Goal: Information Seeking & Learning: Learn about a topic

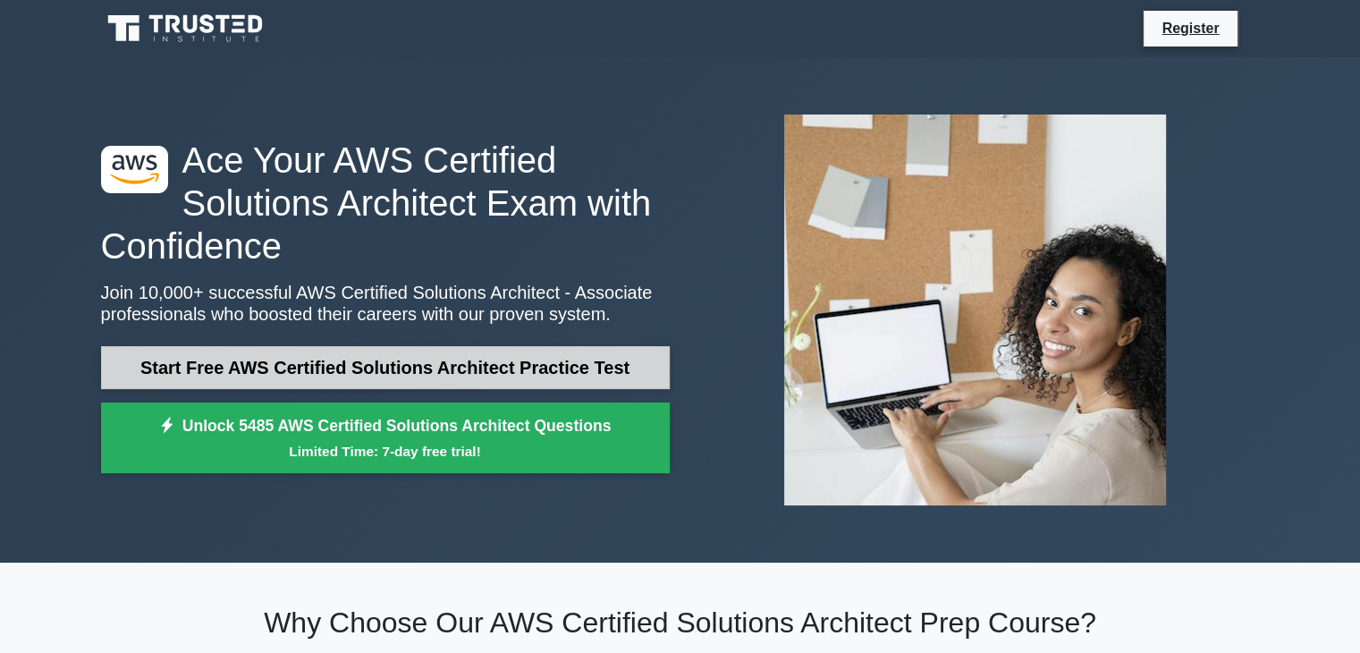
click at [382, 359] on link "Start Free AWS Certified Solutions Architect Practice Test" at bounding box center [385, 367] width 569 height 43
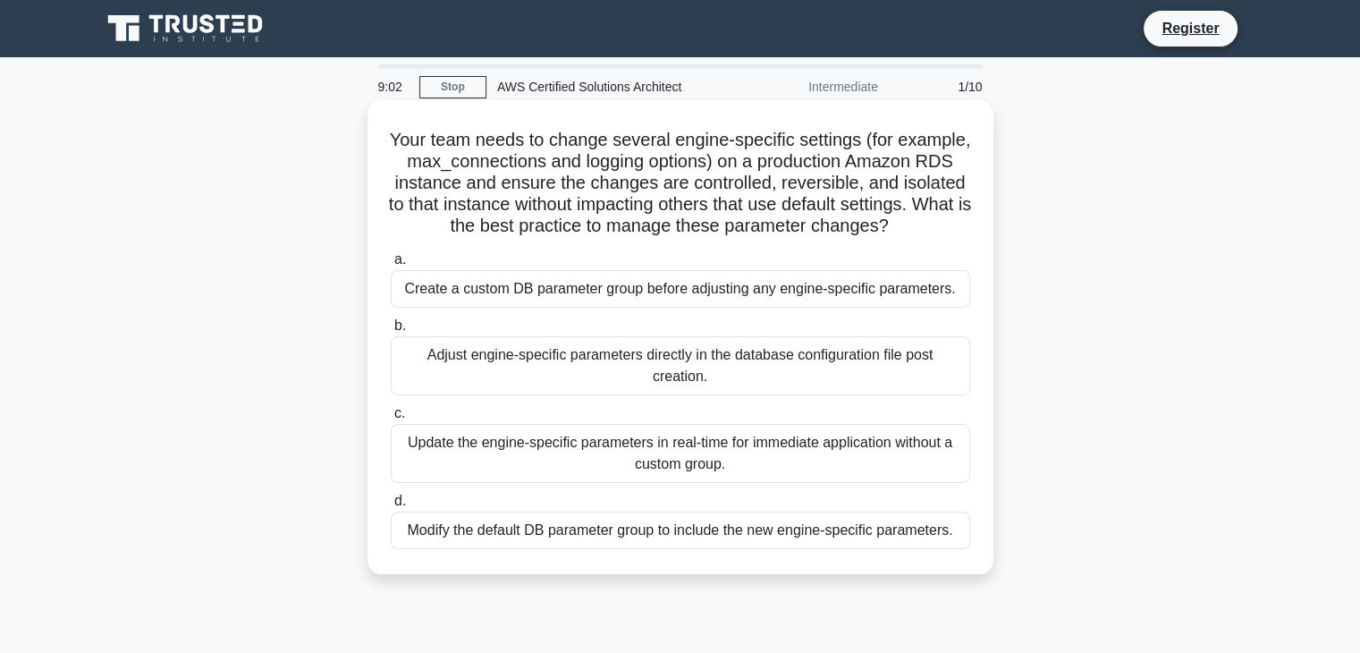
click at [500, 384] on div "Adjust engine-specific parameters directly in the database configuration file p…" at bounding box center [681, 365] width 580 height 59
click at [391, 332] on input "b. Adjust engine-specific parameters directly in the database configuration fil…" at bounding box center [391, 326] width 0 height 12
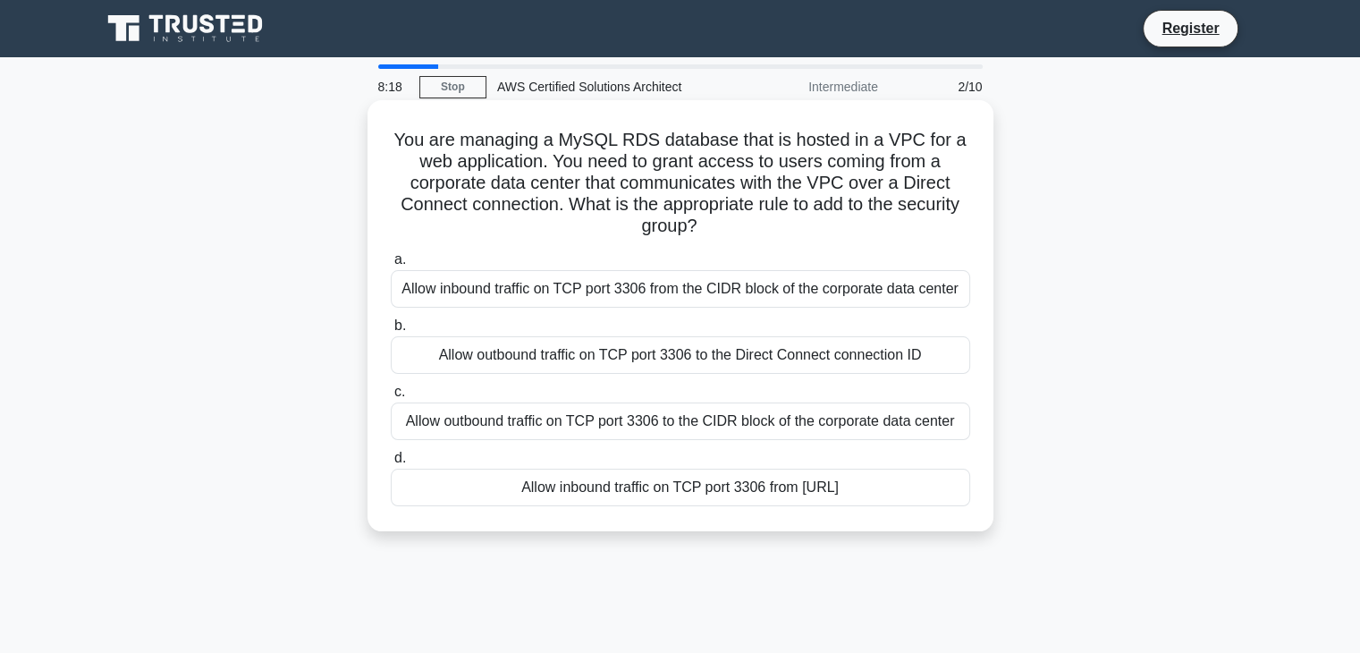
click at [494, 423] on div "Allow outbound traffic on TCP port 3306 to the CIDR block of the corporate data…" at bounding box center [681, 421] width 580 height 38
click at [391, 398] on input "c. Allow outbound traffic on TCP port 3306 to the CIDR block of the corporate d…" at bounding box center [391, 392] width 0 height 12
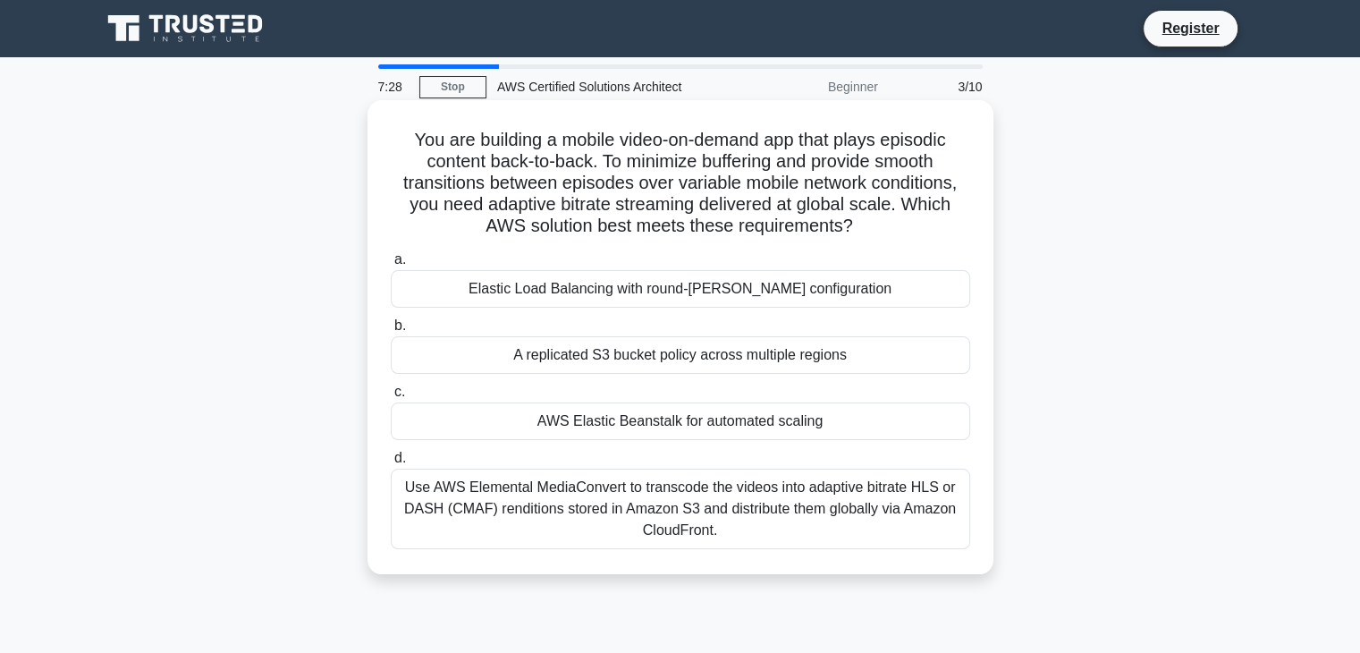
click at [585, 302] on div "Elastic Load Balancing with round-robin configuration" at bounding box center [681, 289] width 580 height 38
click at [391, 266] on input "a. Elastic Load Balancing with round-robin configuration" at bounding box center [391, 260] width 0 height 12
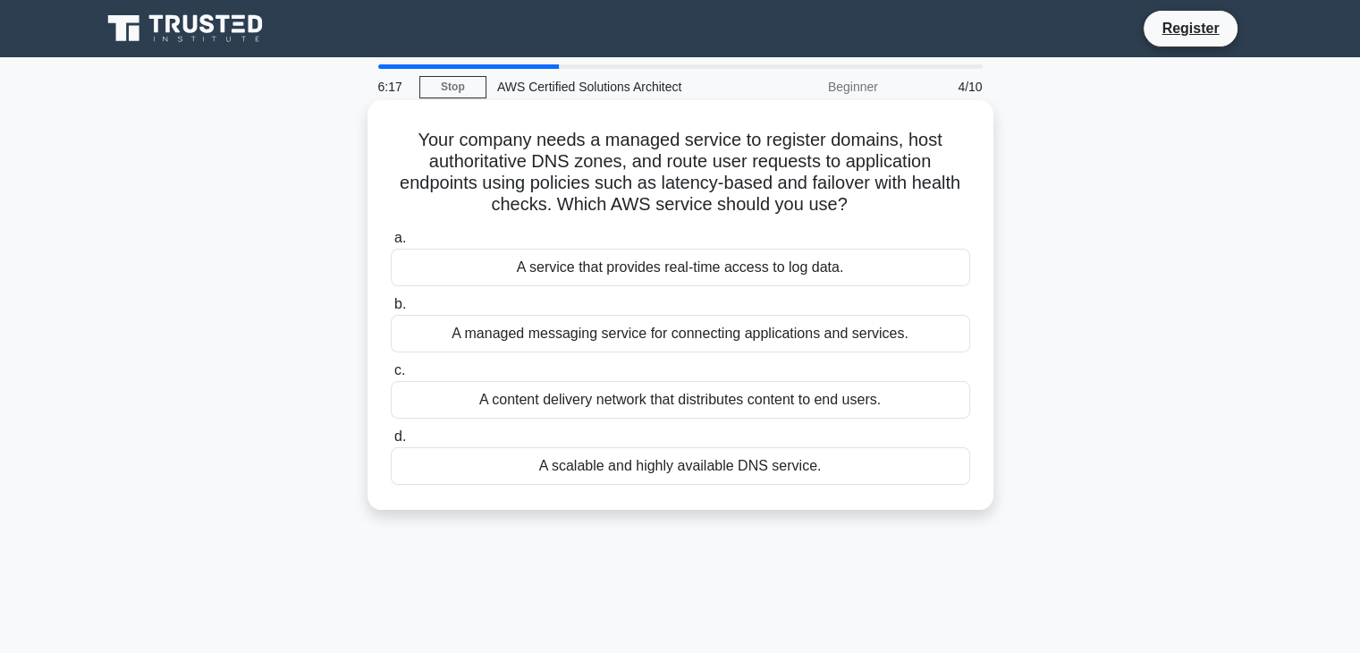
click at [663, 476] on div "A scalable and highly available DNS service." at bounding box center [681, 466] width 580 height 38
click at [391, 443] on input "d. A scalable and highly available DNS service." at bounding box center [391, 437] width 0 height 12
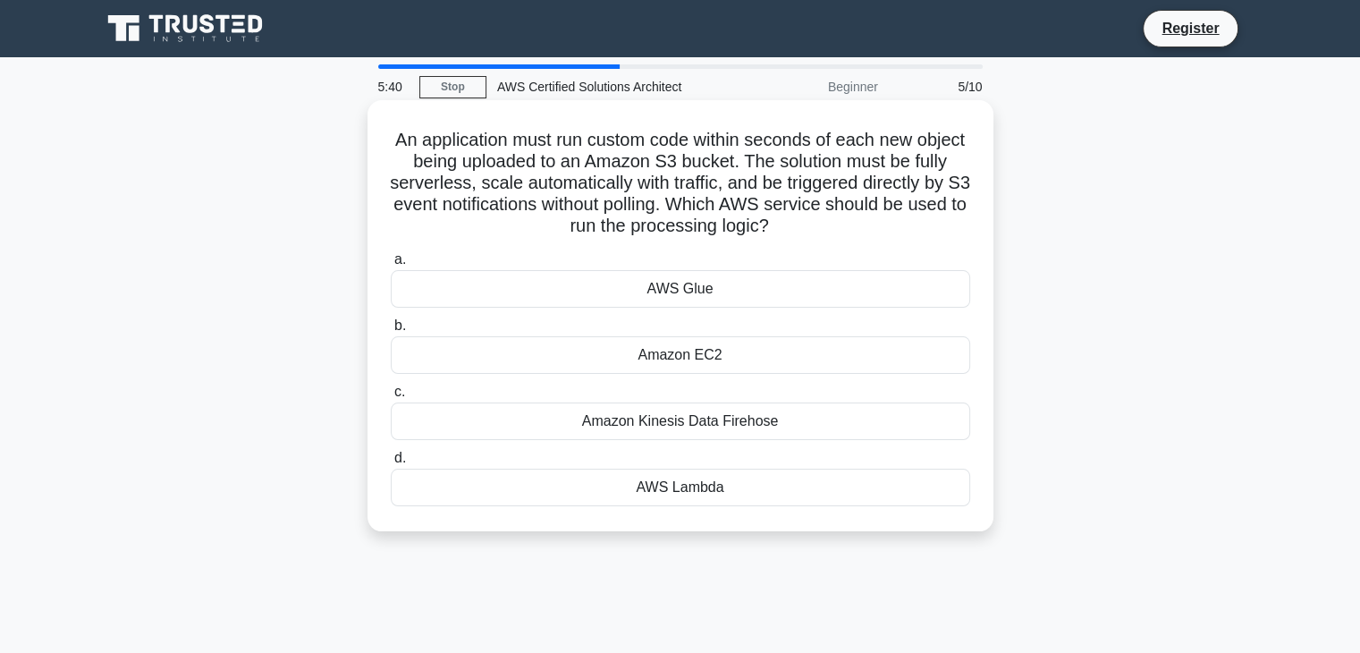
click at [660, 355] on div "Amazon EC2" at bounding box center [681, 355] width 580 height 38
click at [391, 332] on input "b. Amazon EC2" at bounding box center [391, 326] width 0 height 12
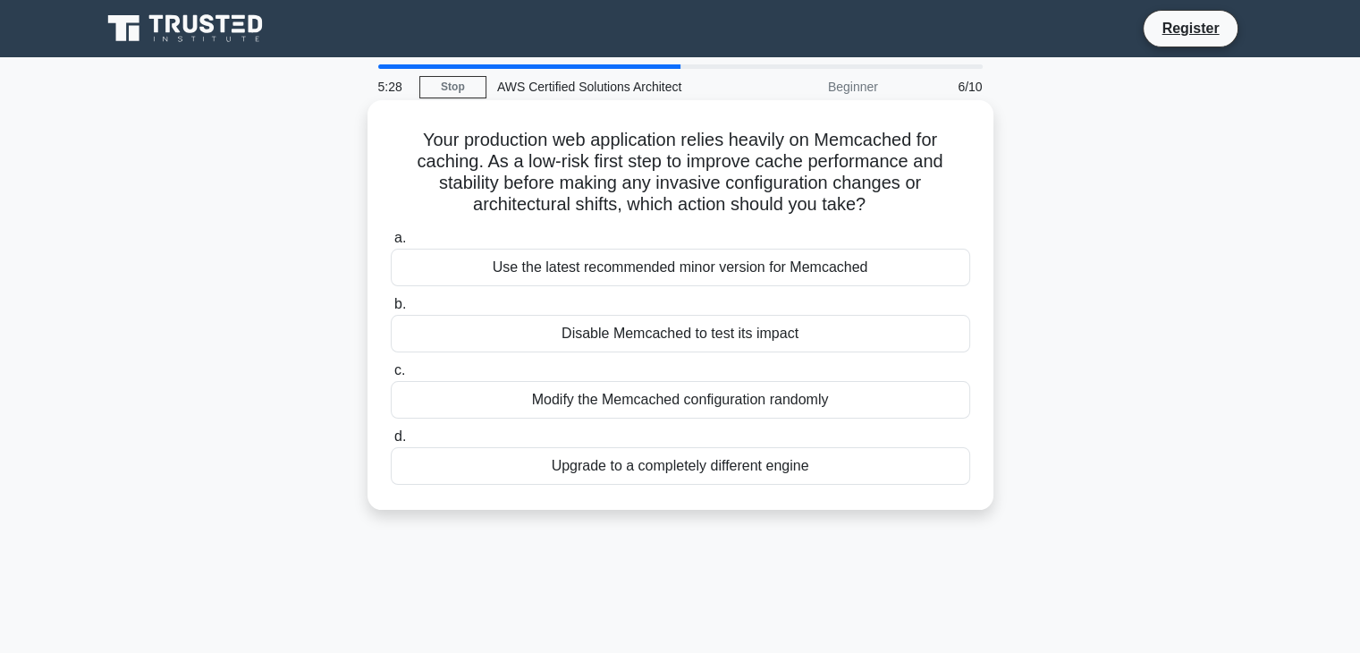
click at [575, 397] on div "Modify the Memcached configuration randomly" at bounding box center [681, 400] width 580 height 38
click at [391, 377] on input "c. Modify the Memcached configuration randomly" at bounding box center [391, 371] width 0 height 12
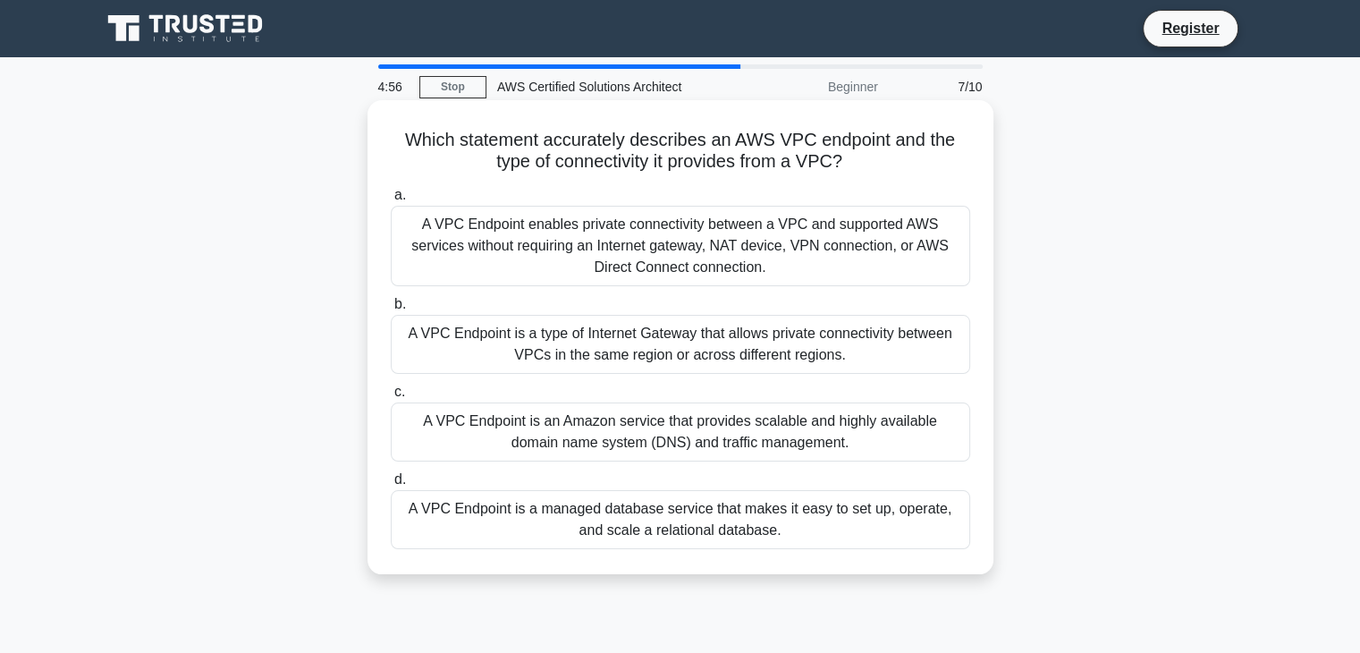
click at [649, 251] on div "A VPC Endpoint enables private connectivity between a VPC and supported AWS ser…" at bounding box center [681, 246] width 580 height 80
click at [391, 201] on input "a. A VPC Endpoint enables private connectivity between a VPC and supported AWS …" at bounding box center [391, 196] width 0 height 12
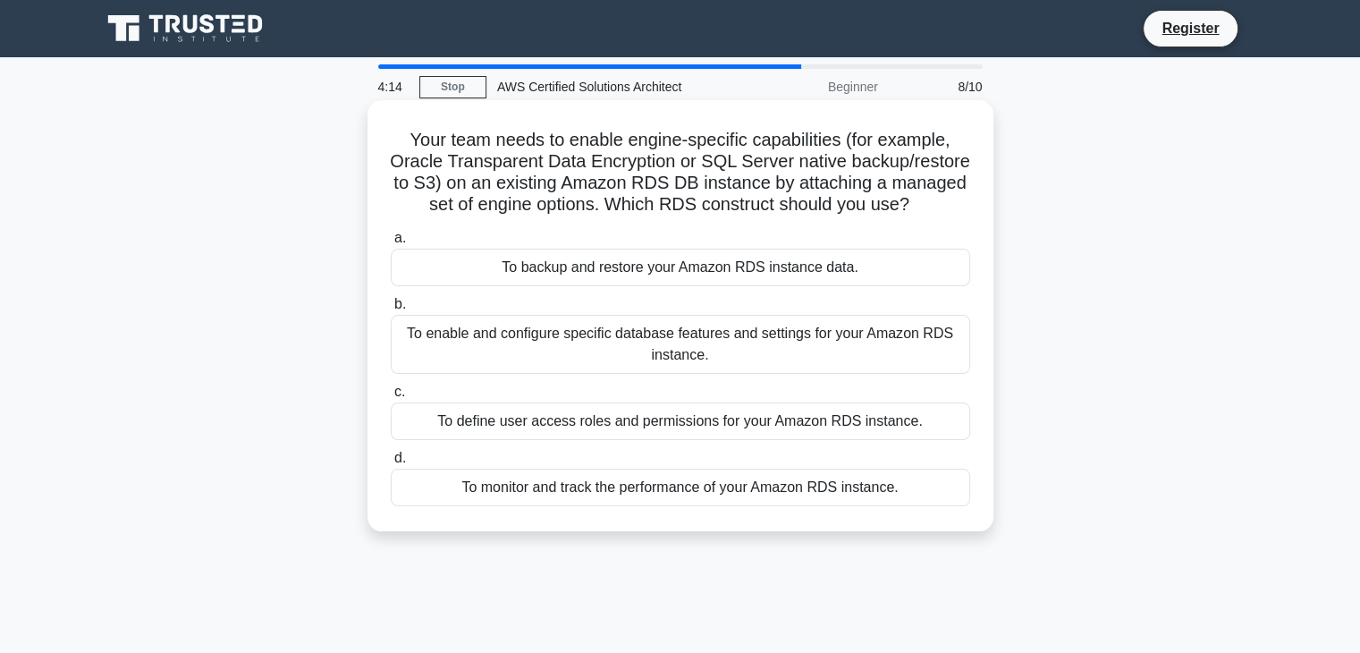
click at [631, 286] on div "To backup and restore your Amazon RDS instance data." at bounding box center [681, 268] width 580 height 38
click at [391, 244] on input "a. To backup and restore your Amazon RDS instance data." at bounding box center [391, 239] width 0 height 12
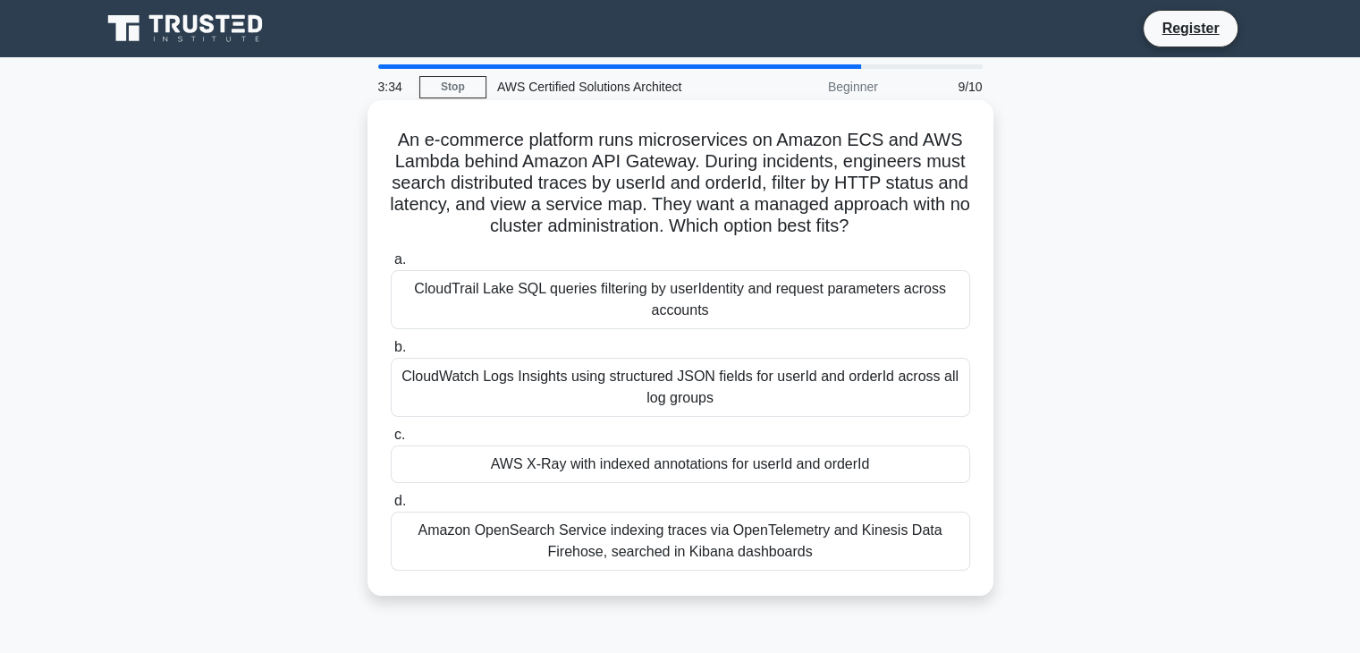
click at [687, 386] on div "CloudWatch Logs Insights using structured JSON fields for userId and orderId ac…" at bounding box center [681, 387] width 580 height 59
click at [391, 353] on input "b. CloudWatch Logs Insights using structured JSON fields for userId and orderId…" at bounding box center [391, 348] width 0 height 12
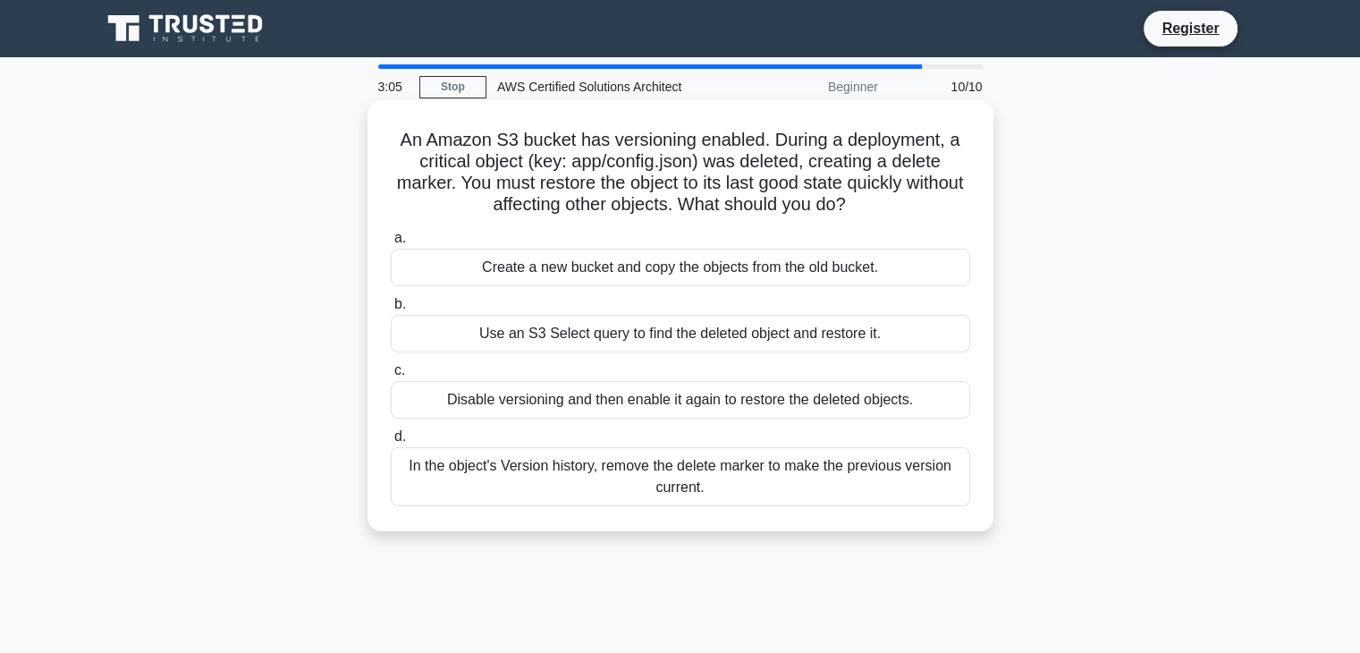
click at [650, 276] on div "Create a new bucket and copy the objects from the old bucket." at bounding box center [681, 268] width 580 height 38
click at [391, 244] on input "a. Create a new bucket and copy the objects from the old bucket." at bounding box center [391, 239] width 0 height 12
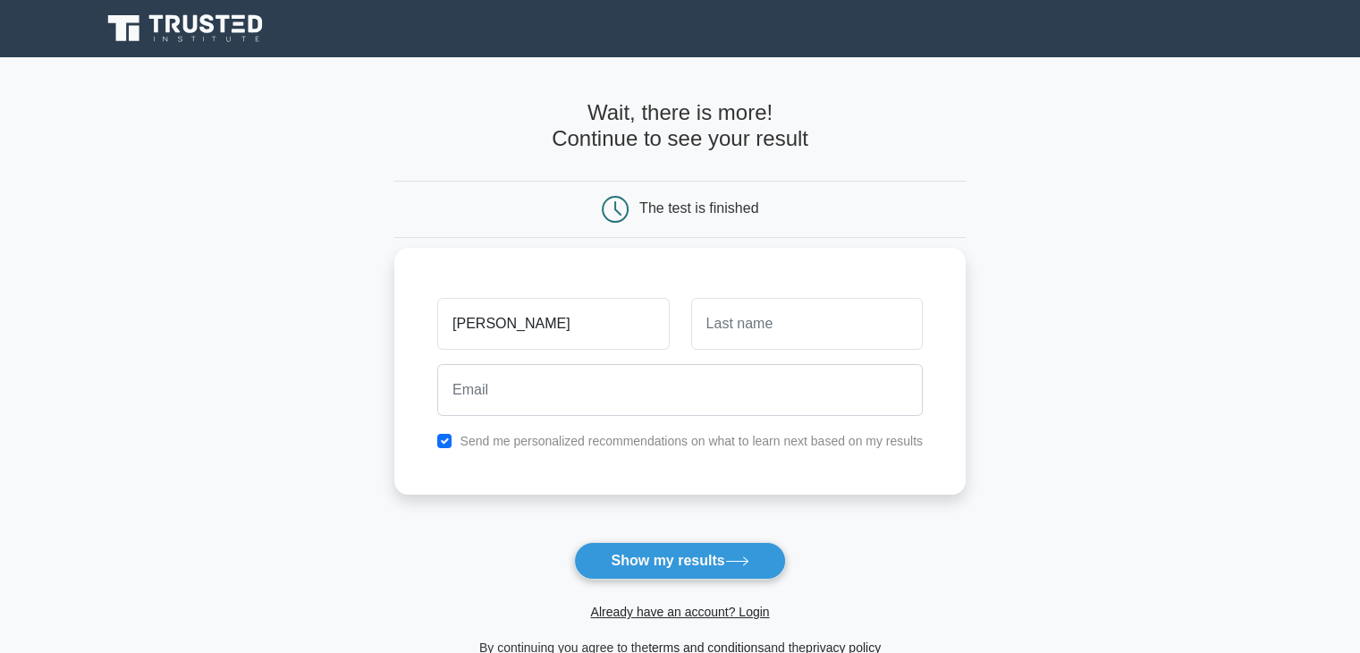
type input "[PERSON_NAME]"
click at [723, 324] on input "text" at bounding box center [807, 324] width 232 height 52
type input "sasi bala"
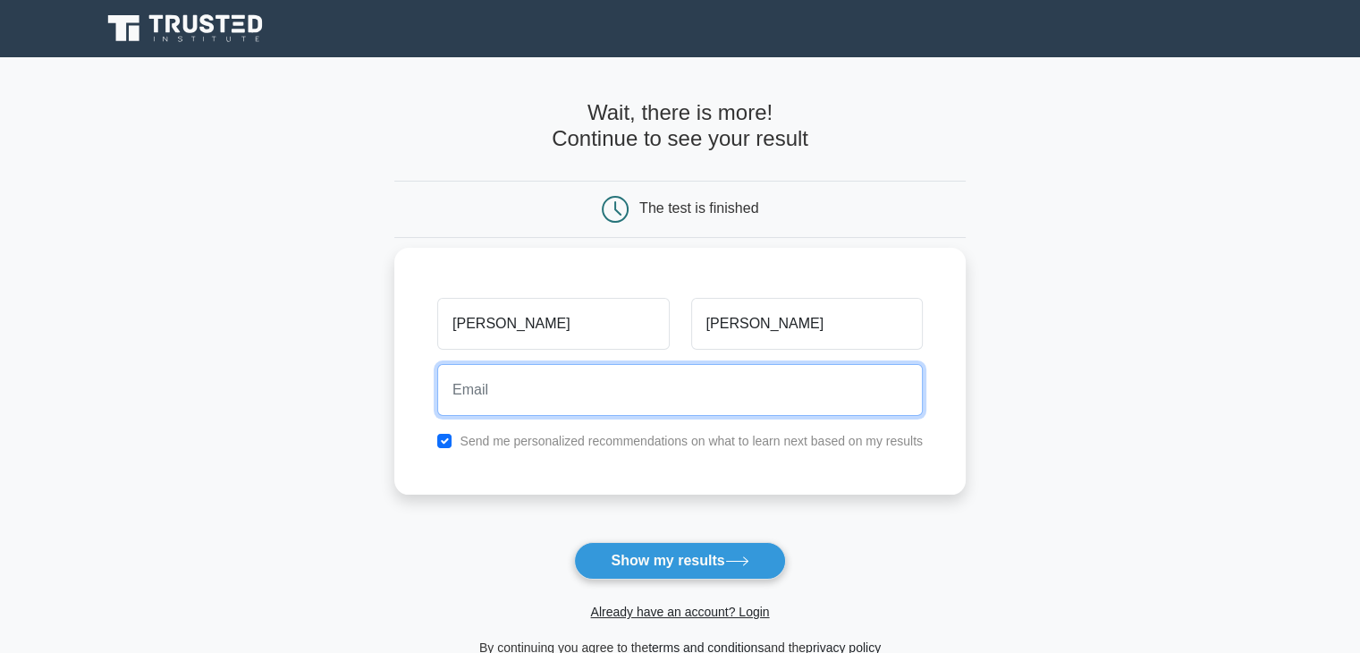
click at [522, 386] on input "email" at bounding box center [680, 390] width 486 height 52
type input "madinenisasi88@gmail.com"
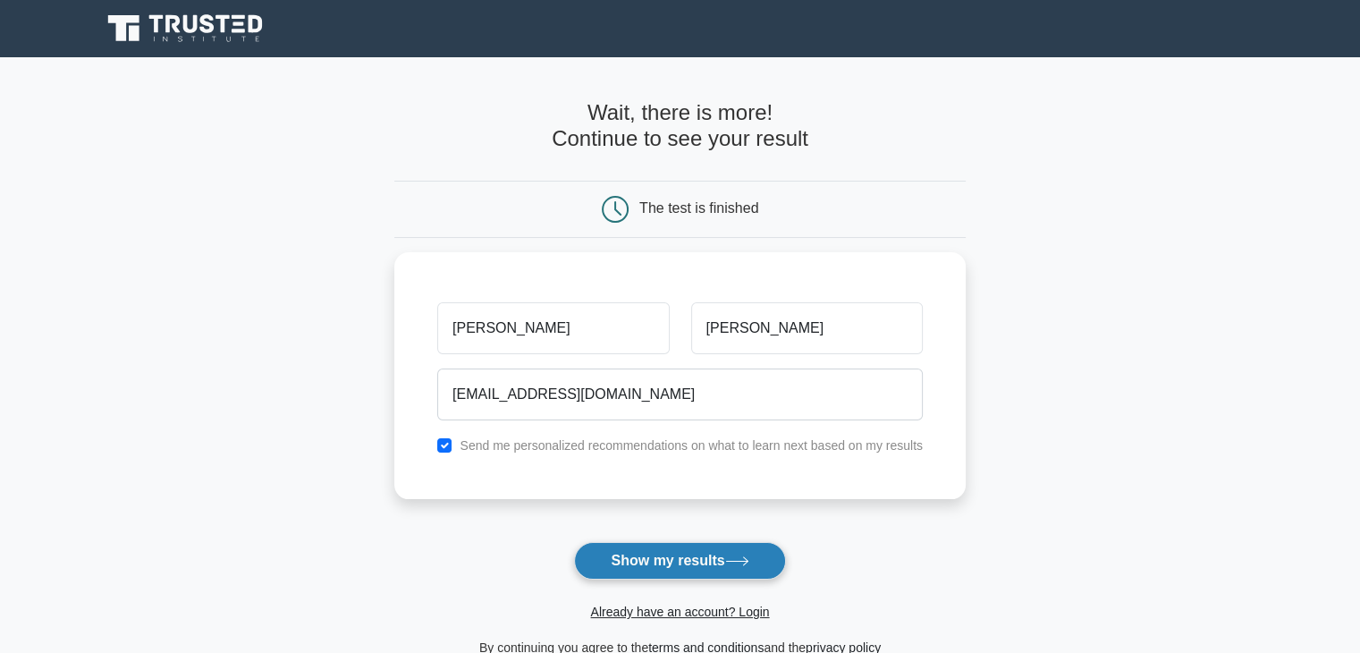
click at [676, 563] on button "Show my results" at bounding box center [679, 561] width 211 height 38
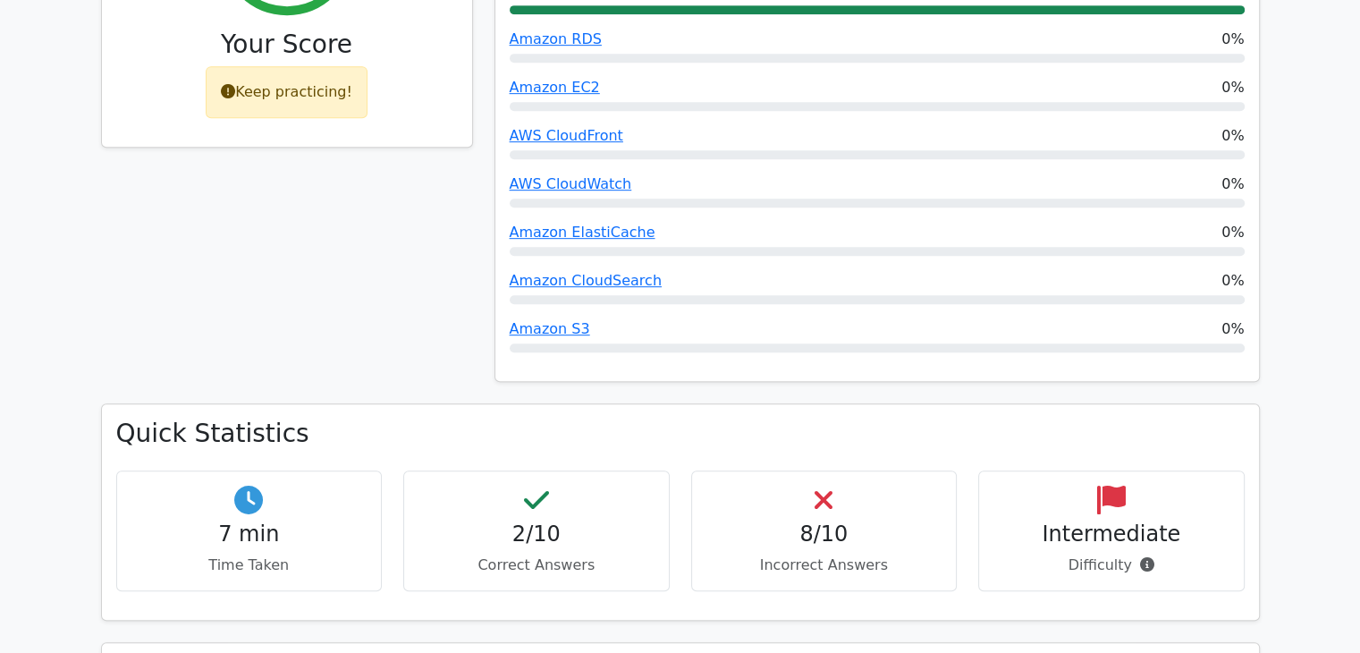
scroll to position [912, 0]
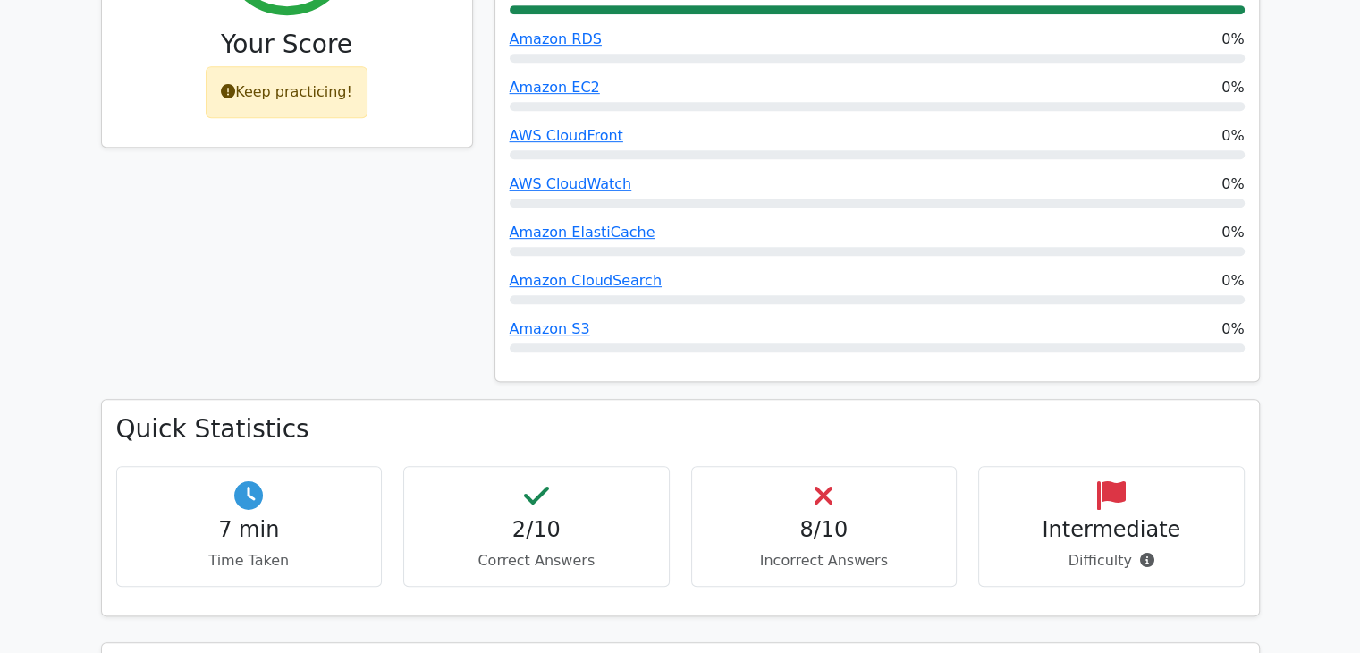
click at [526, 517] on h4 "2/10" at bounding box center [537, 530] width 236 height 26
click at [769, 517] on h4 "8/10" at bounding box center [825, 530] width 236 height 26
click at [849, 466] on div "8/10 Incorrect Answers" at bounding box center [824, 526] width 267 height 121
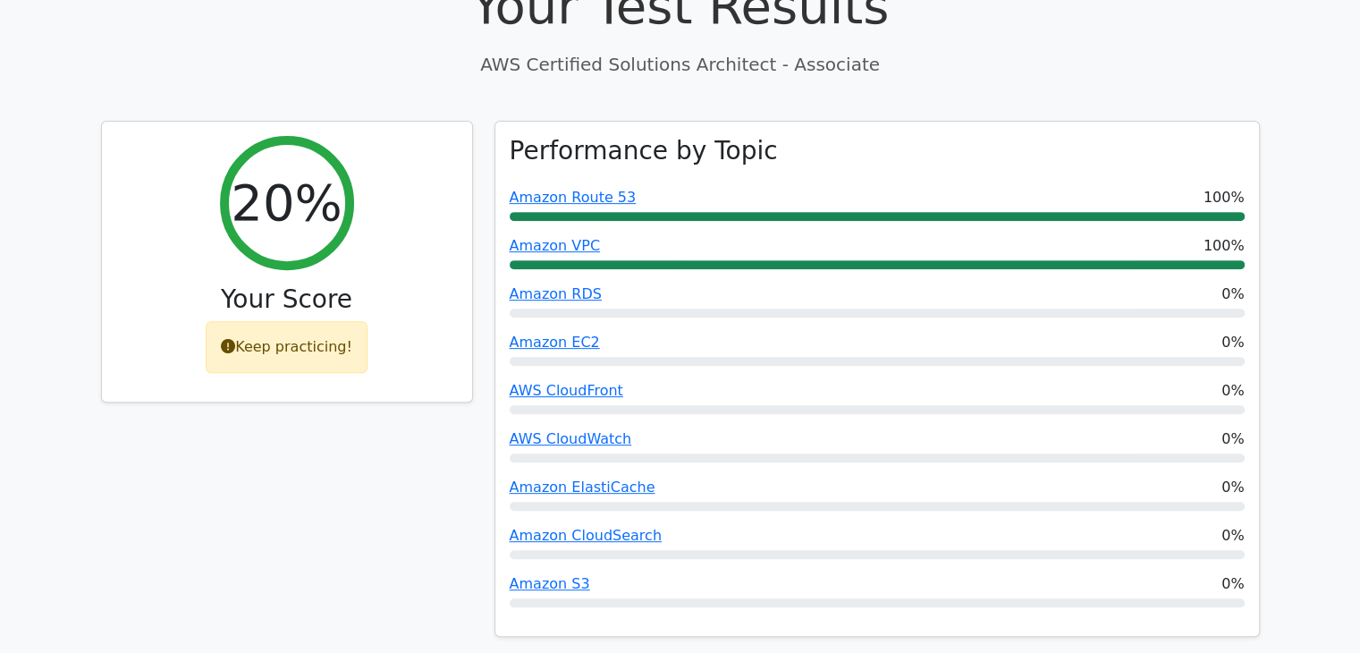
scroll to position [662, 0]
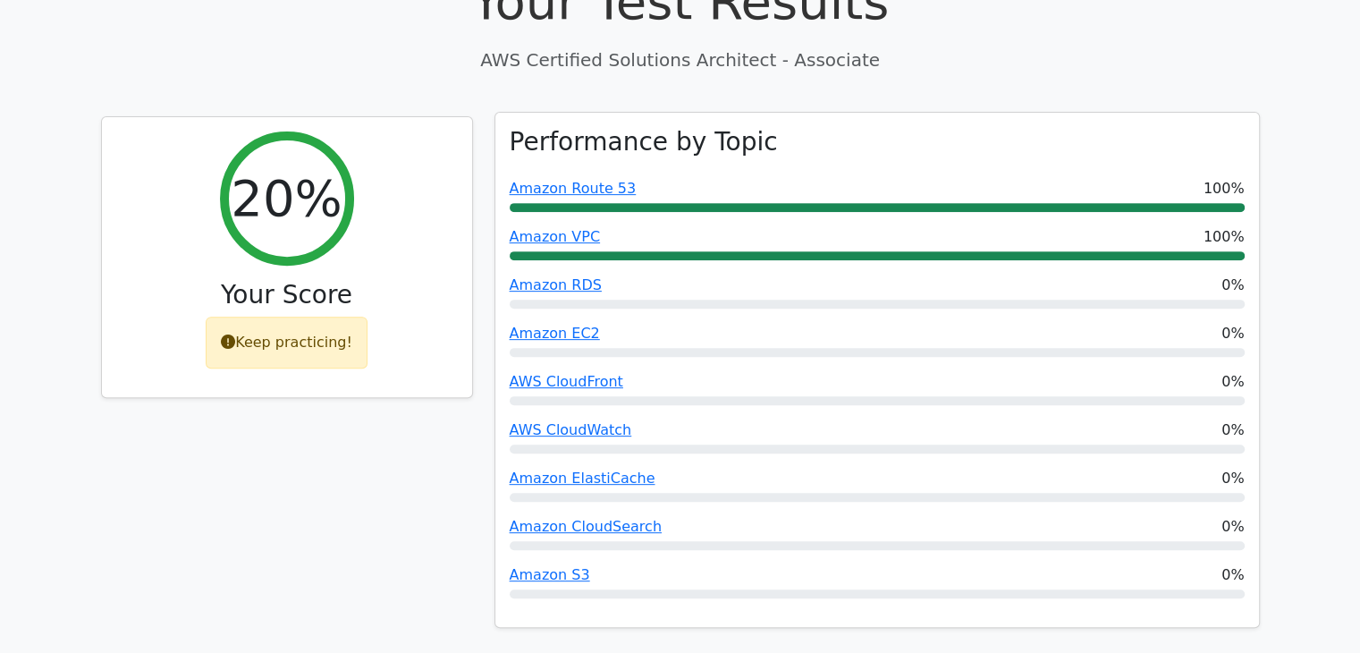
click at [776, 275] on div "Amazon RDS 0%" at bounding box center [877, 285] width 735 height 21
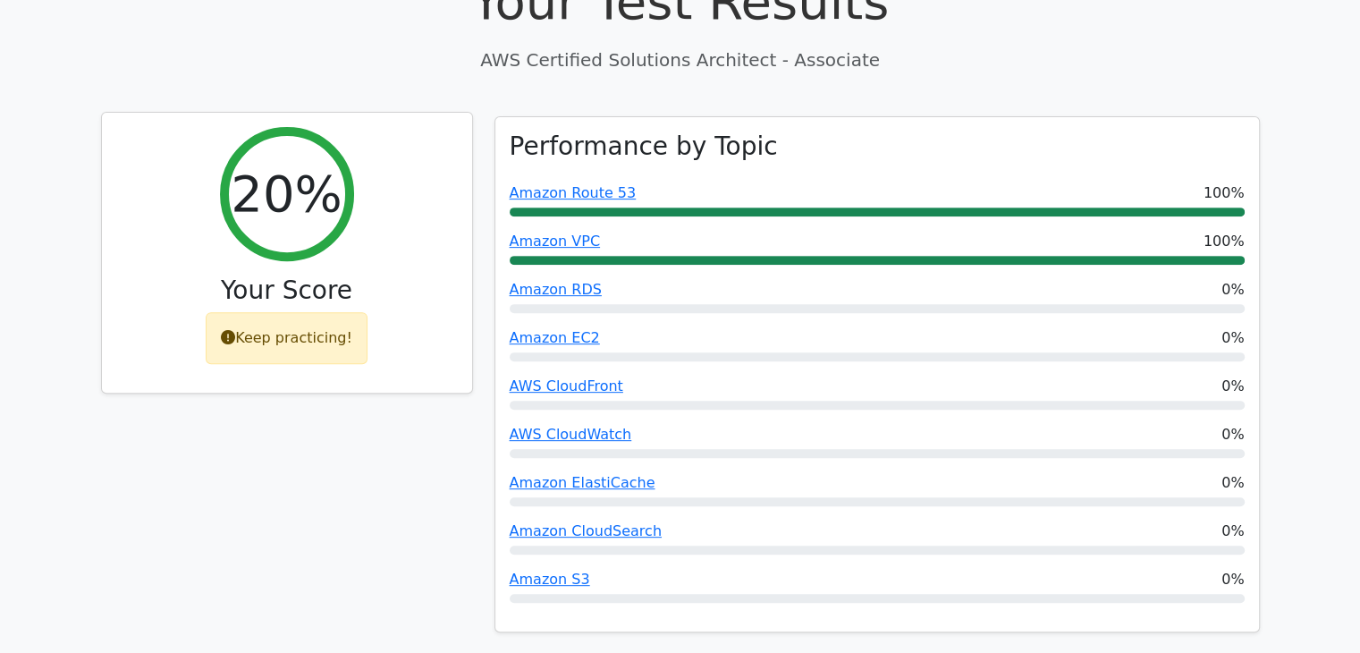
click at [250, 312] on div "Keep practicing!" at bounding box center [287, 338] width 162 height 52
click at [232, 330] on icon at bounding box center [228, 337] width 14 height 14
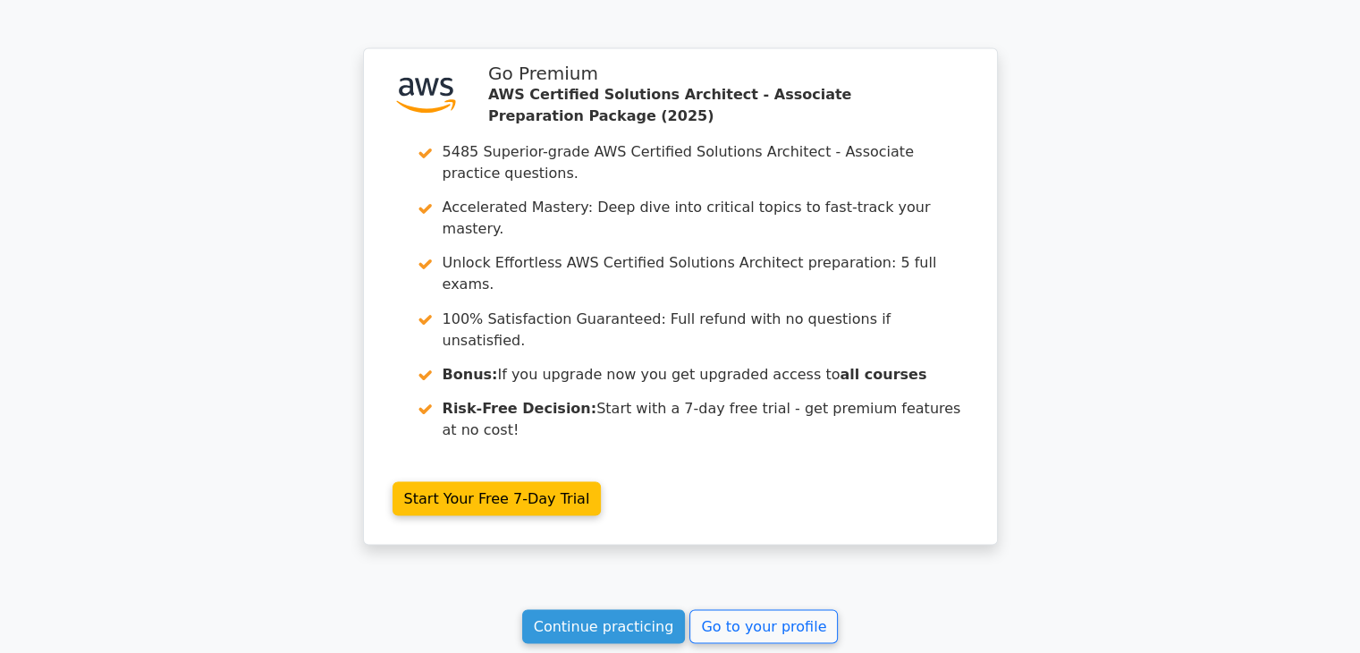
scroll to position [3125, 0]
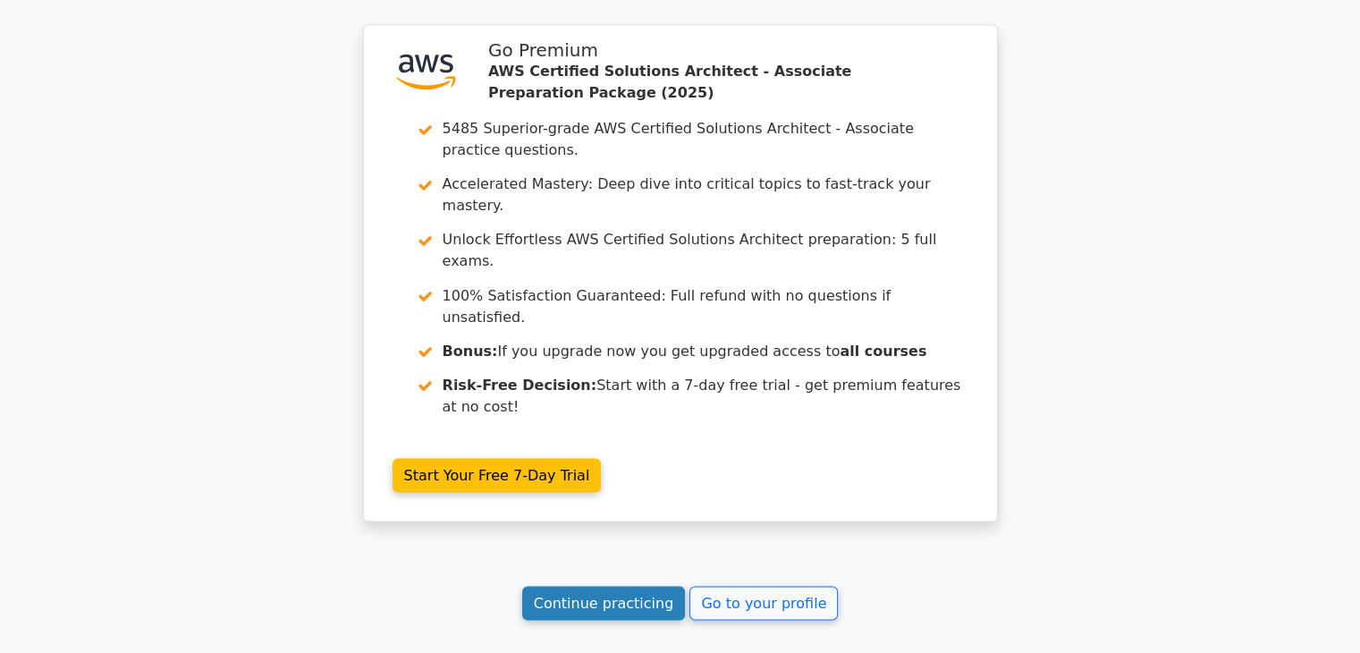
click at [589, 586] on link "Continue practicing" at bounding box center [604, 603] width 164 height 34
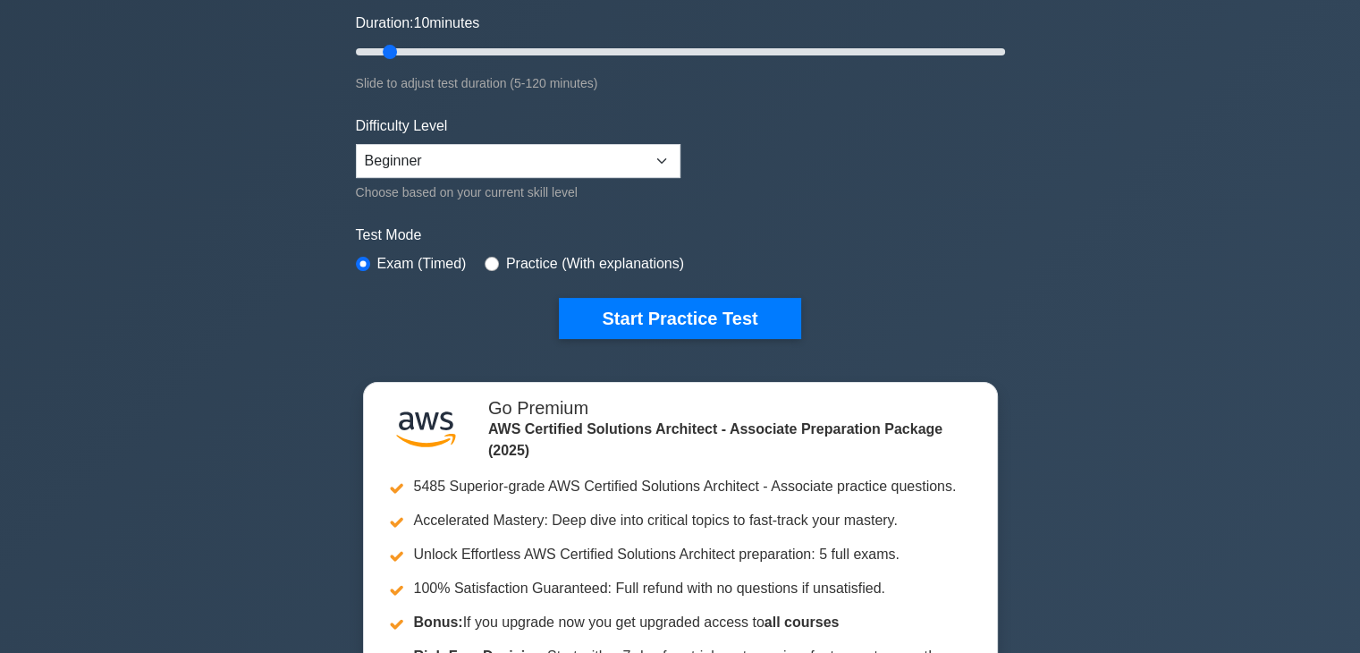
scroll to position [336, 0]
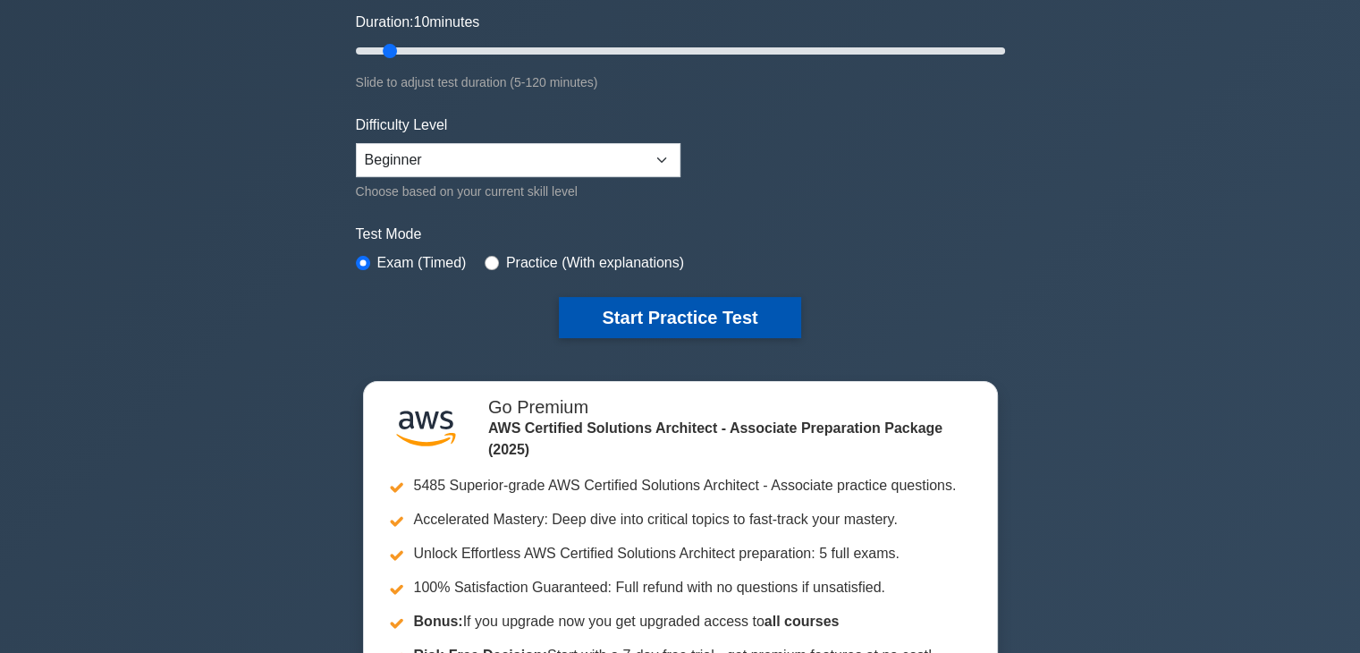
click at [611, 324] on button "Start Practice Test" at bounding box center [679, 317] width 241 height 41
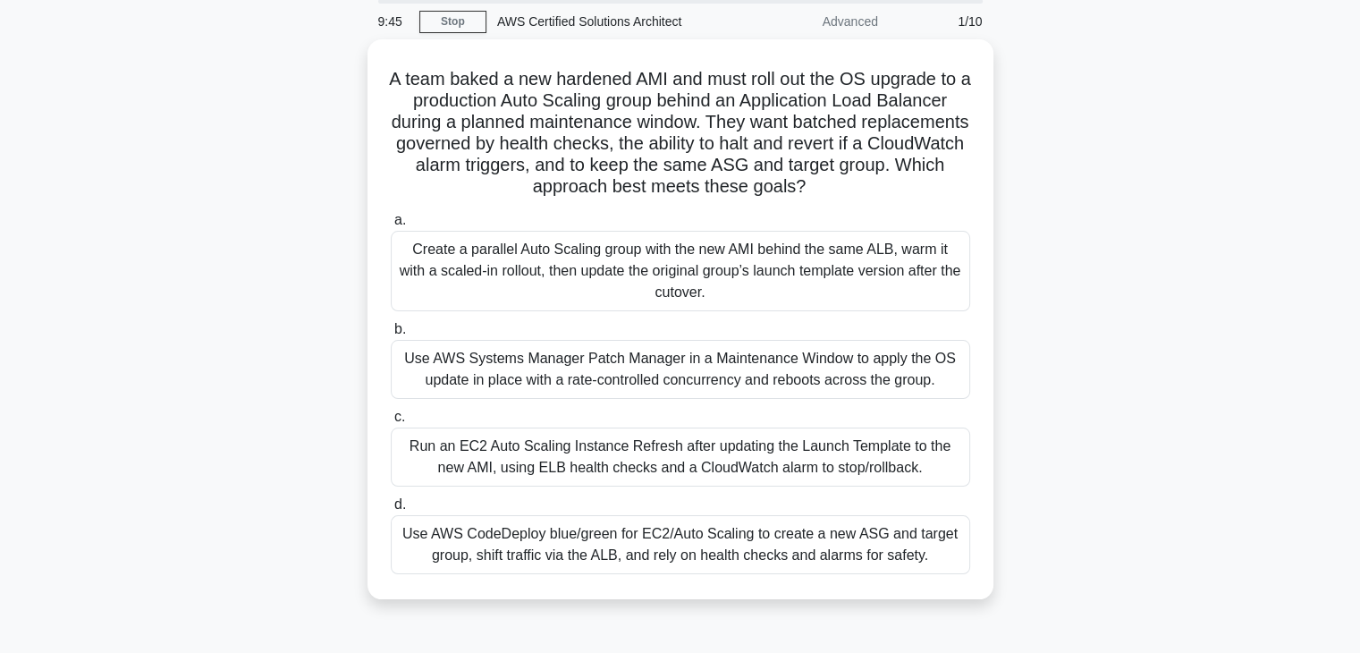
scroll to position [66, 0]
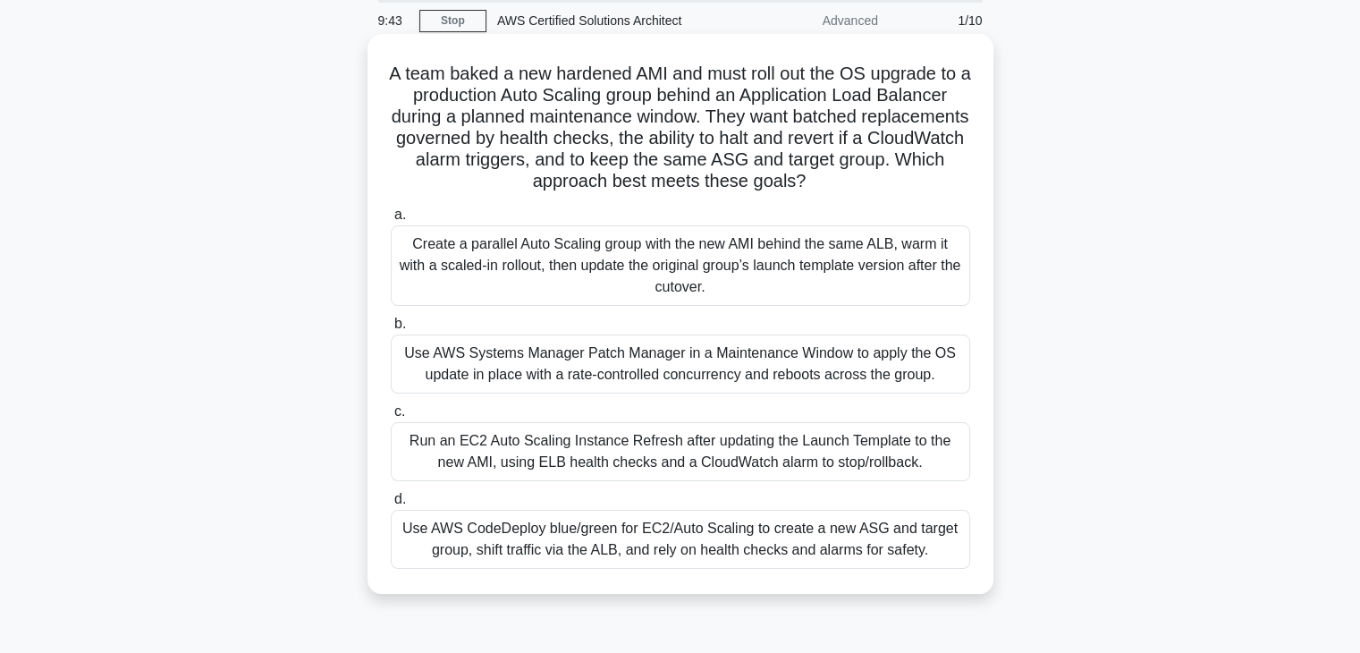
click at [603, 452] on div "Run an EC2 Auto Scaling Instance Refresh after updating the Launch Template to …" at bounding box center [681, 451] width 580 height 59
click at [391, 418] on input "c. Run an EC2 Auto Scaling Instance Refresh after updating the Launch Template …" at bounding box center [391, 412] width 0 height 12
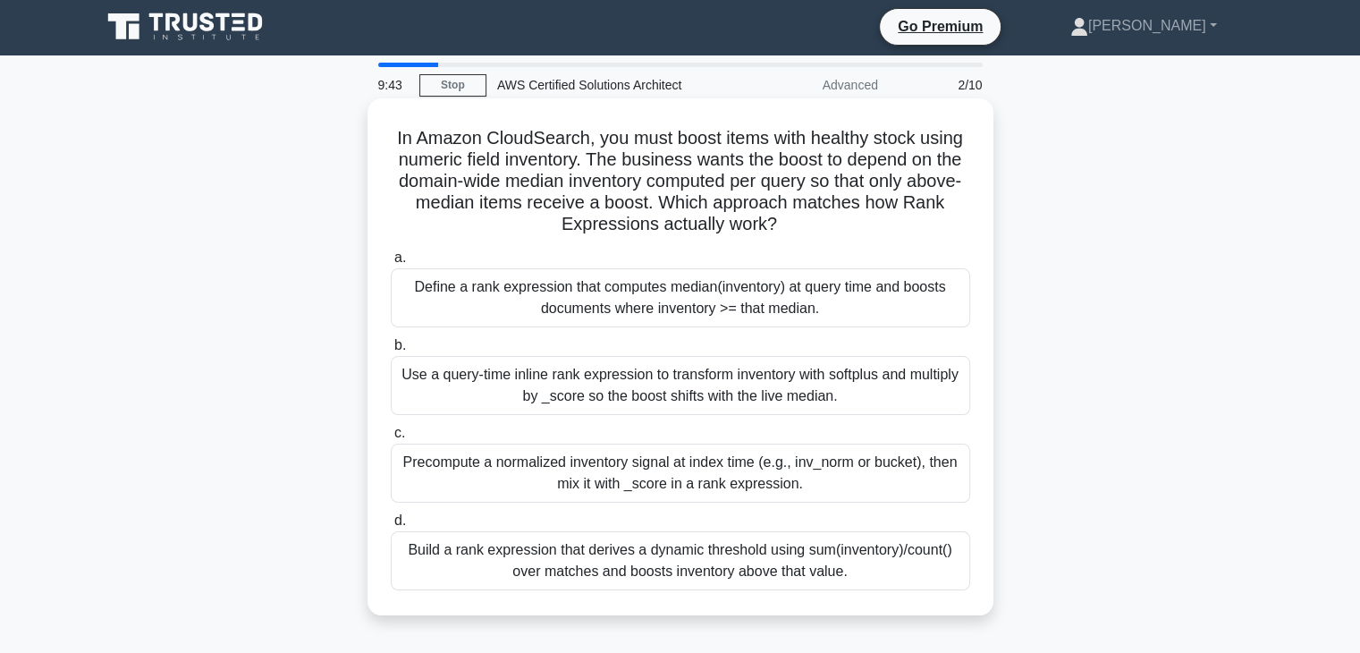
scroll to position [0, 0]
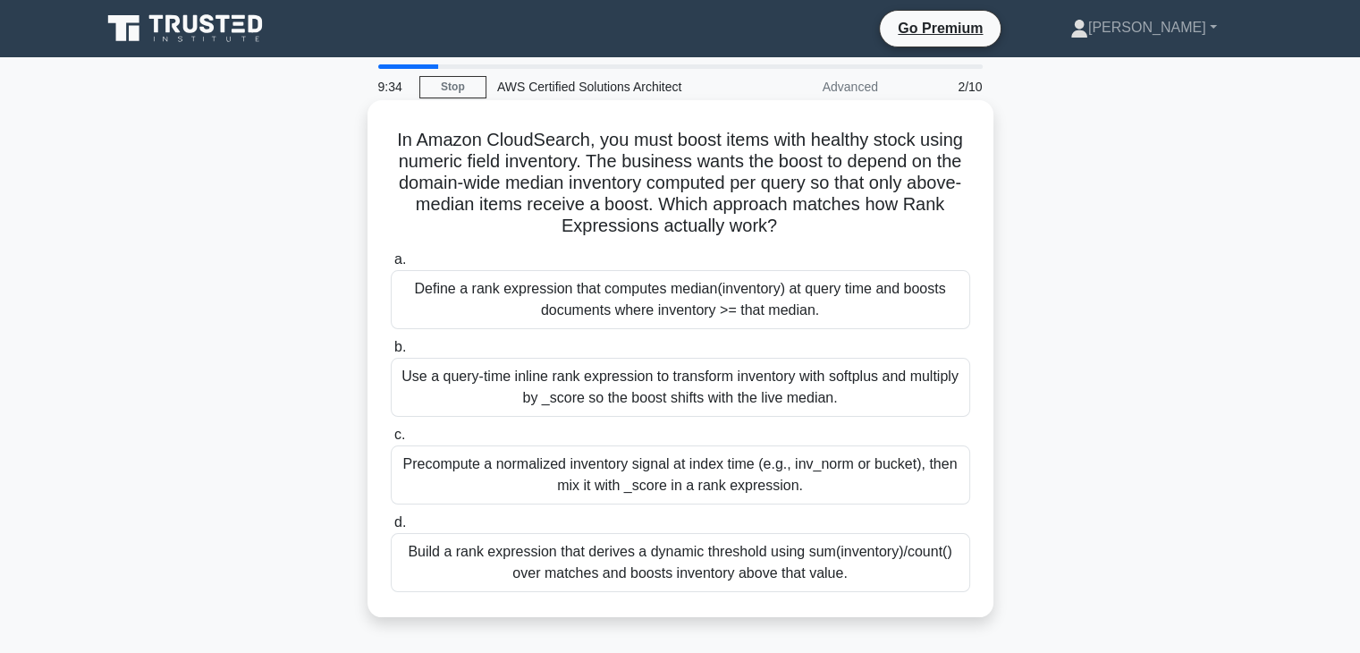
click at [686, 487] on div "Precompute a normalized inventory signal at index time (e.g., inv_norm or bucke…" at bounding box center [681, 474] width 580 height 59
click at [391, 441] on input "c. Precompute a normalized inventory signal at index time (e.g., inv_norm or bu…" at bounding box center [391, 435] width 0 height 12
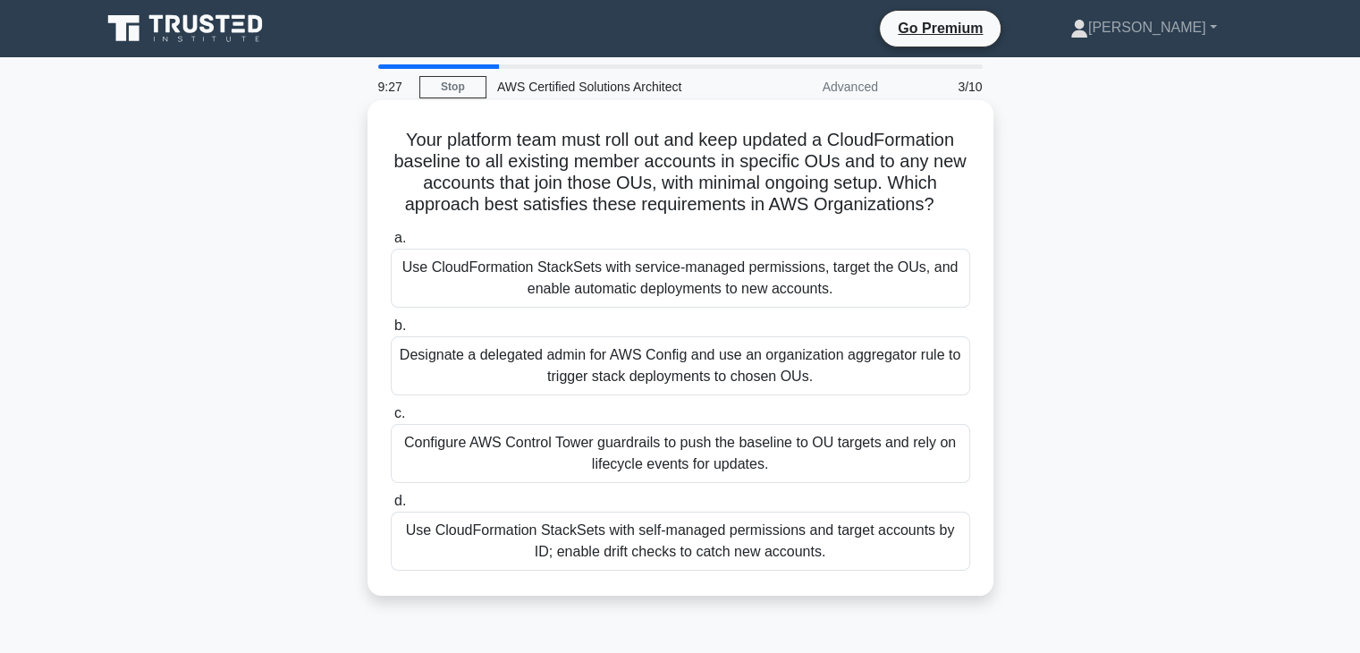
click at [716, 472] on div "Configure AWS Control Tower guardrails to push the baseline to OU targets and r…" at bounding box center [681, 453] width 580 height 59
click at [391, 419] on input "c. Configure AWS Control Tower guardrails to push the baseline to OU targets an…" at bounding box center [391, 414] width 0 height 12
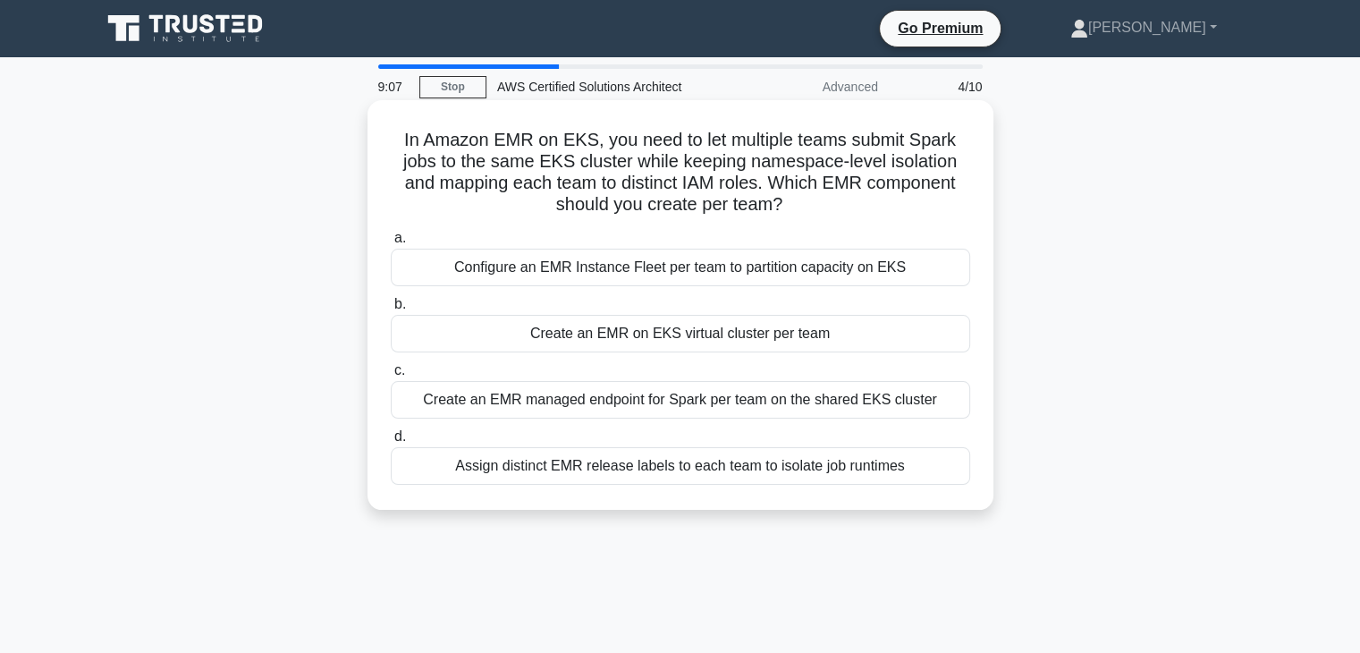
click at [717, 335] on div "Create an EMR on EKS virtual cluster per team" at bounding box center [681, 334] width 580 height 38
click at [391, 310] on input "b. Create an EMR on EKS virtual cluster per team" at bounding box center [391, 305] width 0 height 12
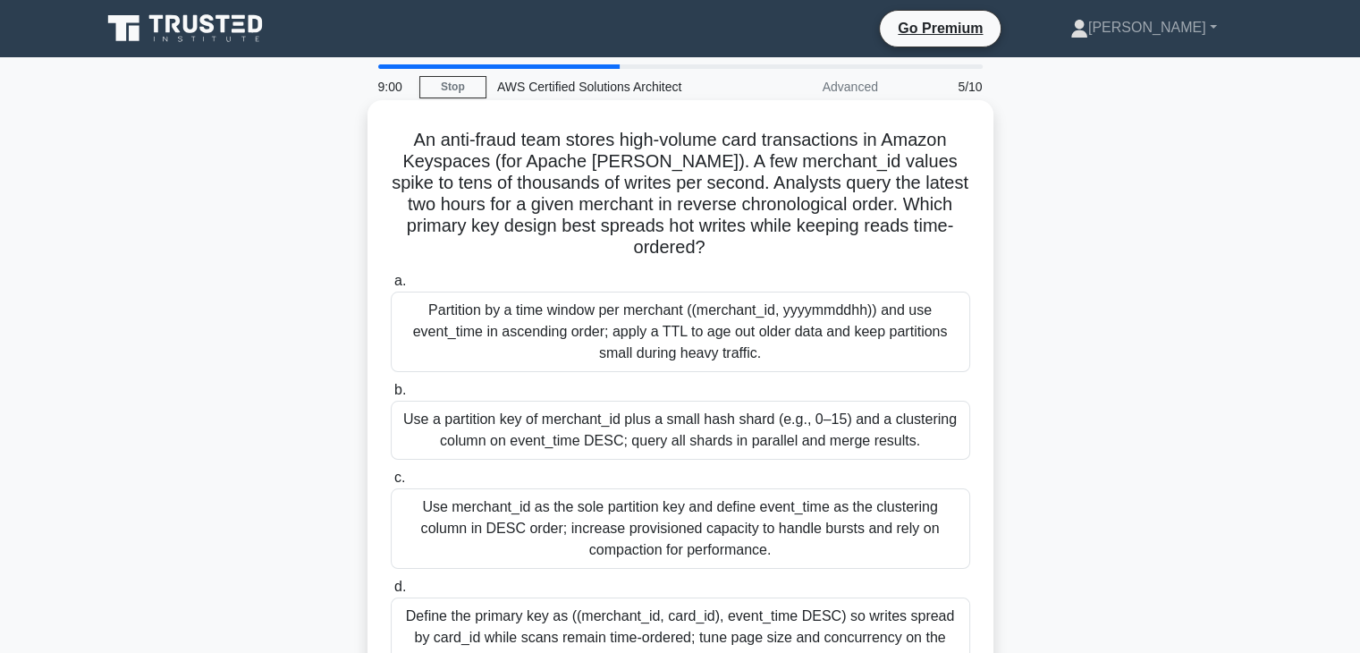
scroll to position [93, 0]
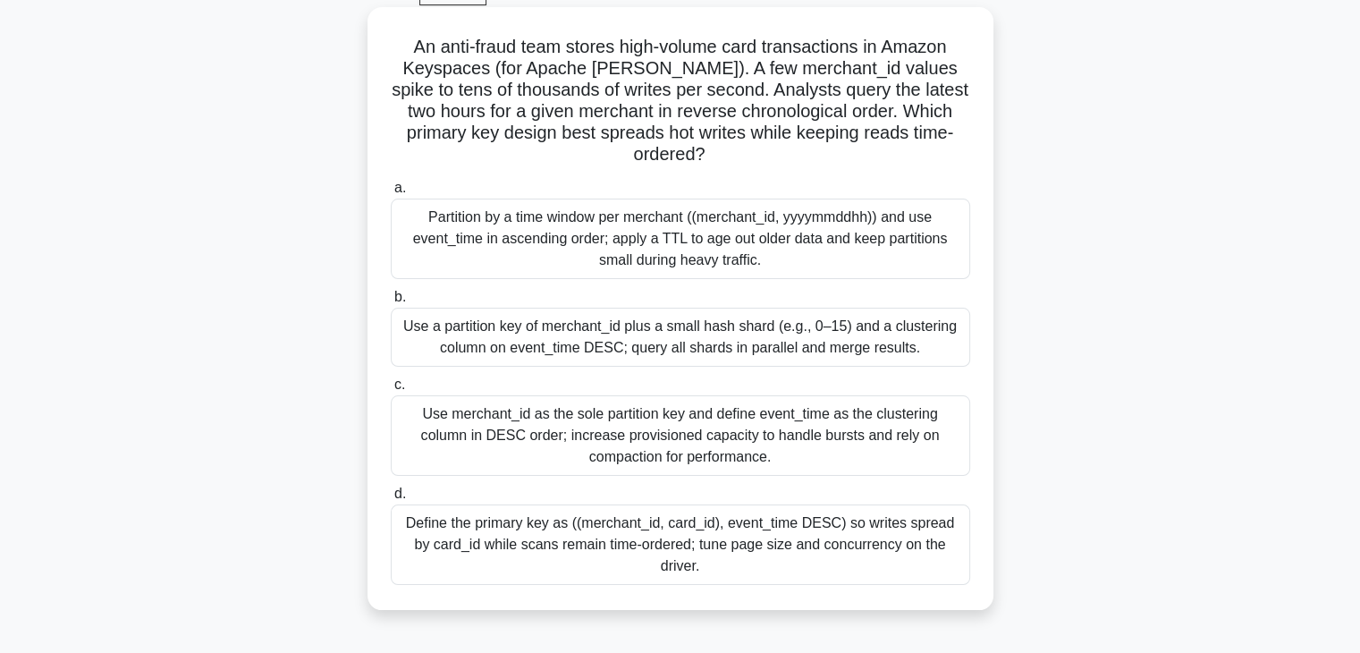
click at [721, 249] on div "Partition by a time window per merchant ((merchant_id, yyyymmddhh)) and use eve…" at bounding box center [681, 239] width 580 height 80
click at [391, 194] on input "a. Partition by a time window per merchant ((merchant_id, yyyymmddhh)) and use …" at bounding box center [391, 188] width 0 height 12
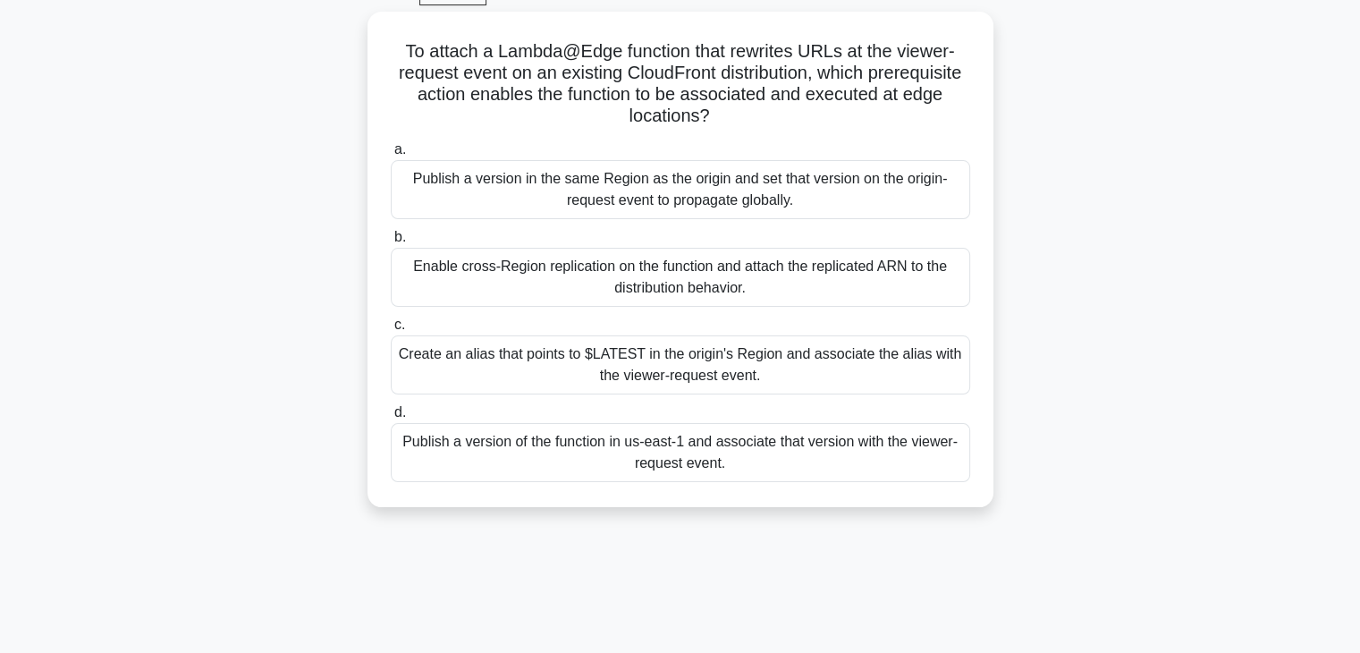
scroll to position [0, 0]
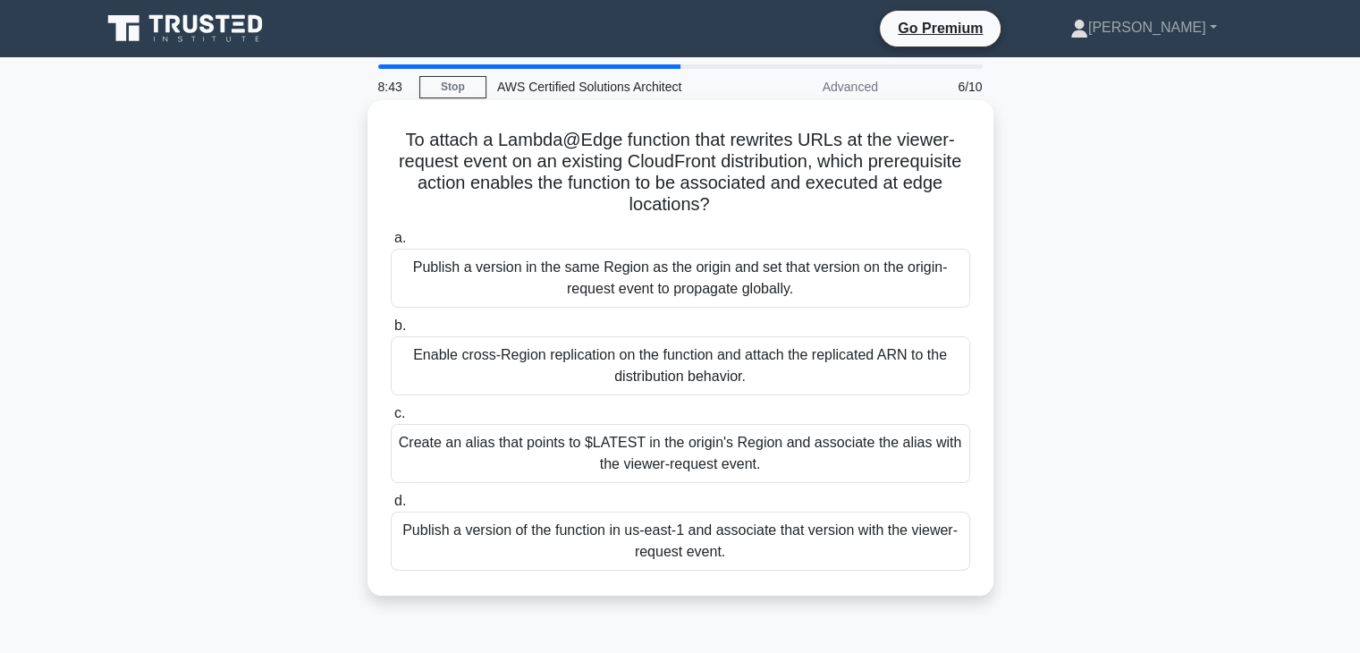
click at [753, 452] on div "Create an alias that points to $LATEST in the origin's Region and associate the…" at bounding box center [681, 453] width 580 height 59
click at [391, 419] on input "c. Create an alias that points to $LATEST in the origin's Region and associate …" at bounding box center [391, 414] width 0 height 12
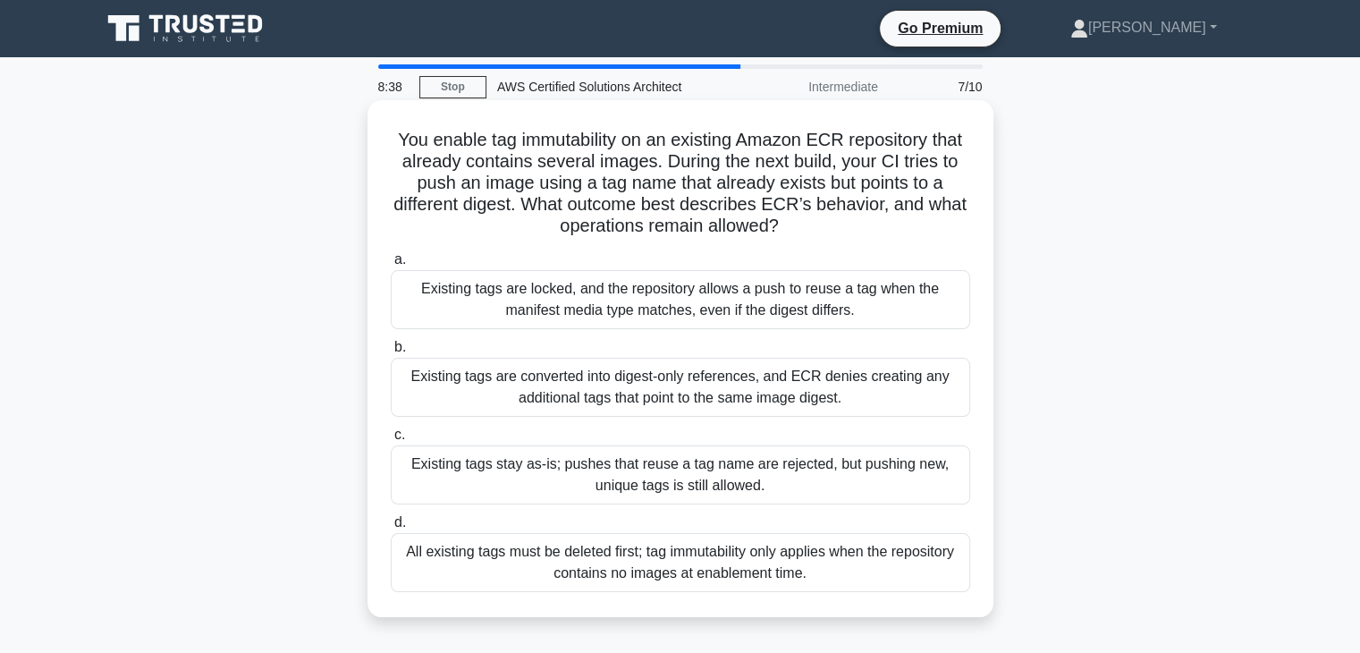
click at [735, 399] on div "Existing tags are converted into digest-only references, and ECR denies creatin…" at bounding box center [681, 387] width 580 height 59
click at [391, 353] on input "b. Existing tags are converted into digest-only references, and ECR denies crea…" at bounding box center [391, 348] width 0 height 12
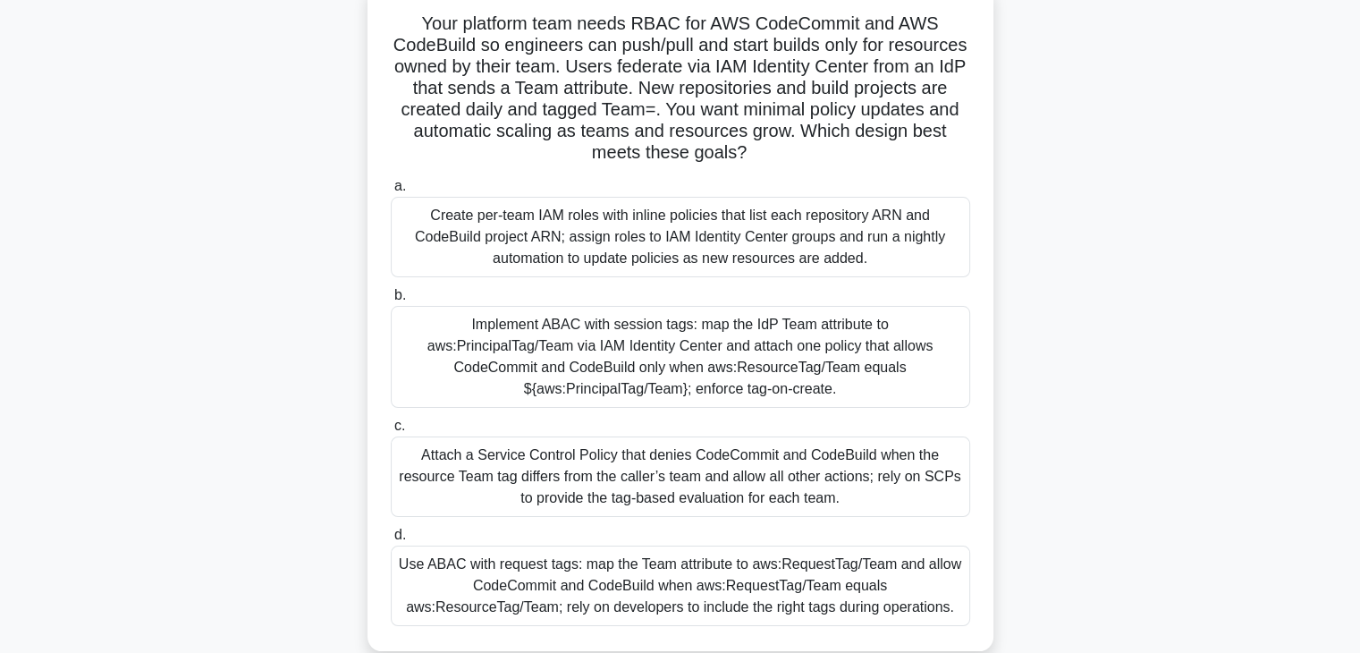
scroll to position [117, 0]
click at [780, 348] on div "Implement ABAC with session tags: map the IdP Team attribute to aws:PrincipalTa…" at bounding box center [681, 356] width 580 height 102
click at [391, 301] on input "b. Implement ABAC with session tags: map the IdP Team attribute to aws:Principa…" at bounding box center [391, 295] width 0 height 12
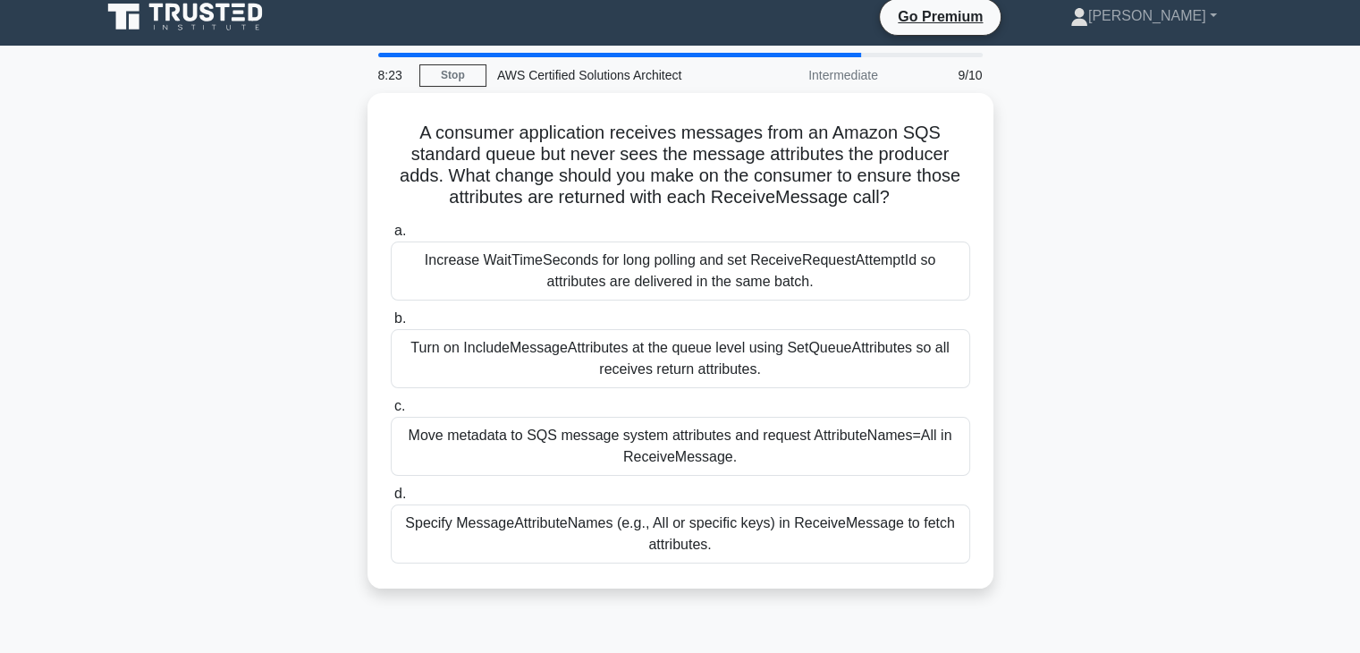
scroll to position [0, 0]
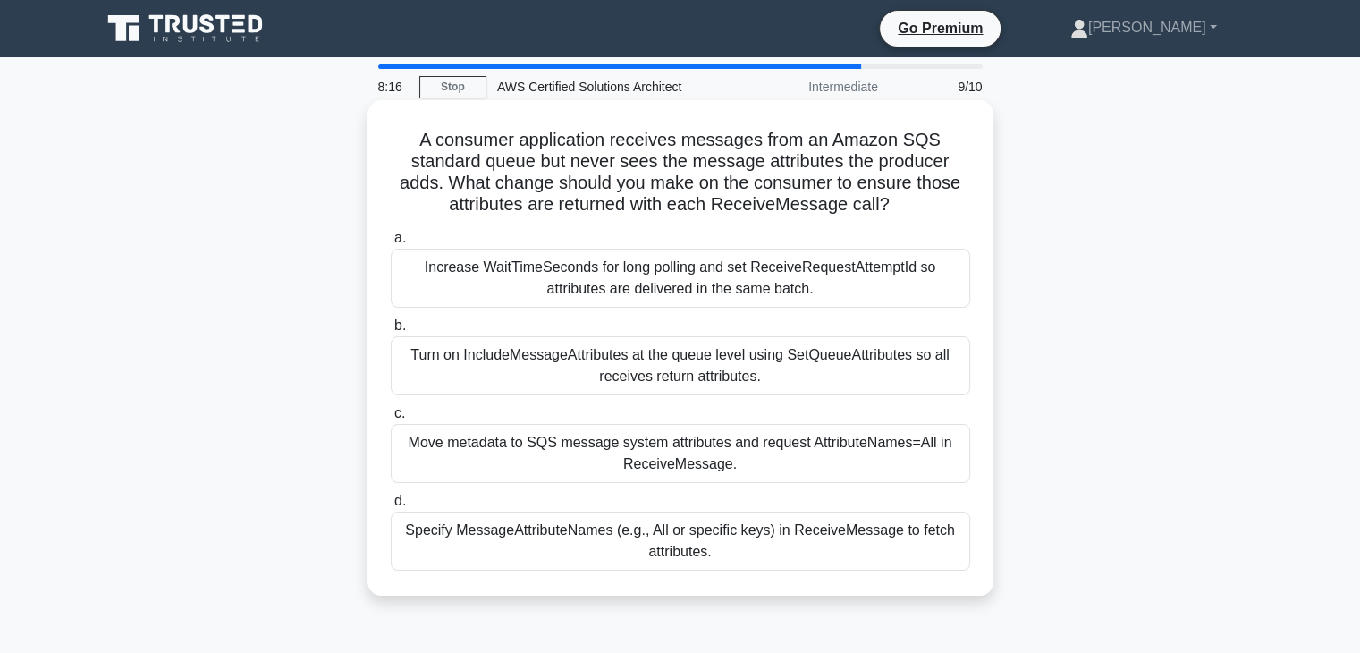
click at [772, 386] on div "Turn on IncludeMessageAttributes at the queue level using SetQueueAttributes so…" at bounding box center [681, 365] width 580 height 59
click at [391, 332] on input "b. Turn on IncludeMessageAttributes at the queue level using SetQueueAttributes…" at bounding box center [391, 326] width 0 height 12
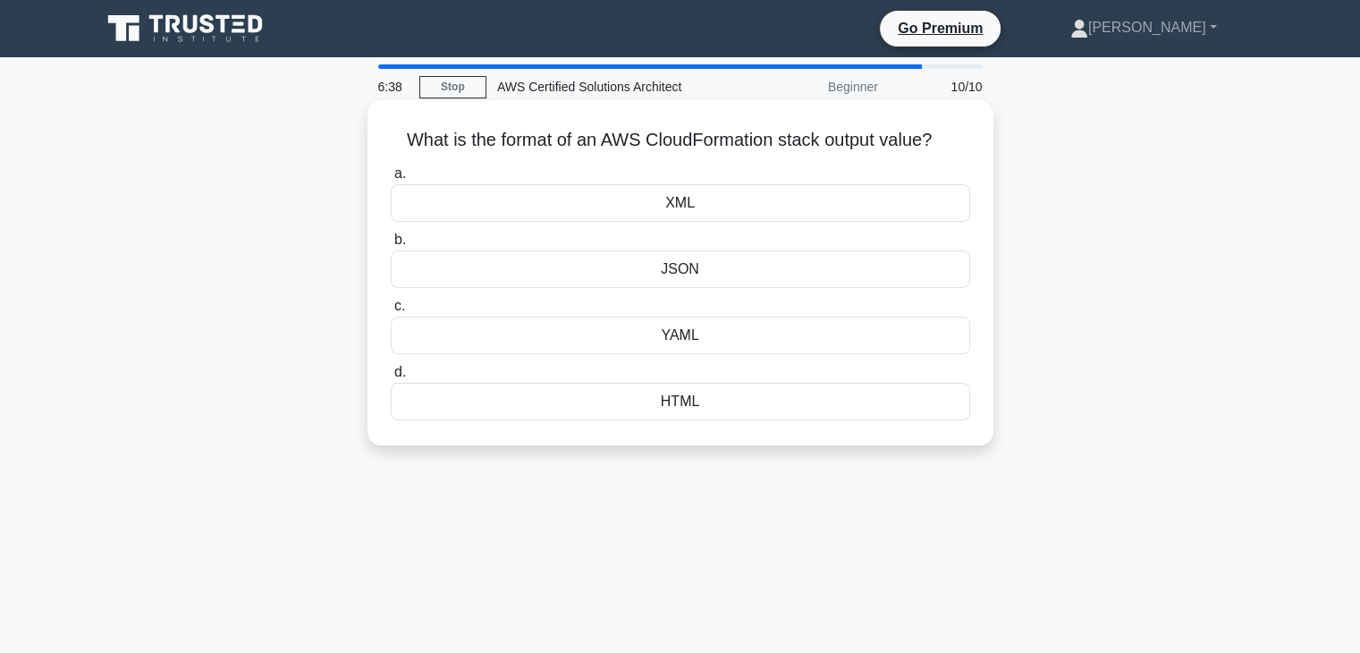
click at [714, 257] on div "JSON" at bounding box center [681, 269] width 580 height 38
click at [391, 246] on input "b. JSON" at bounding box center [391, 240] width 0 height 12
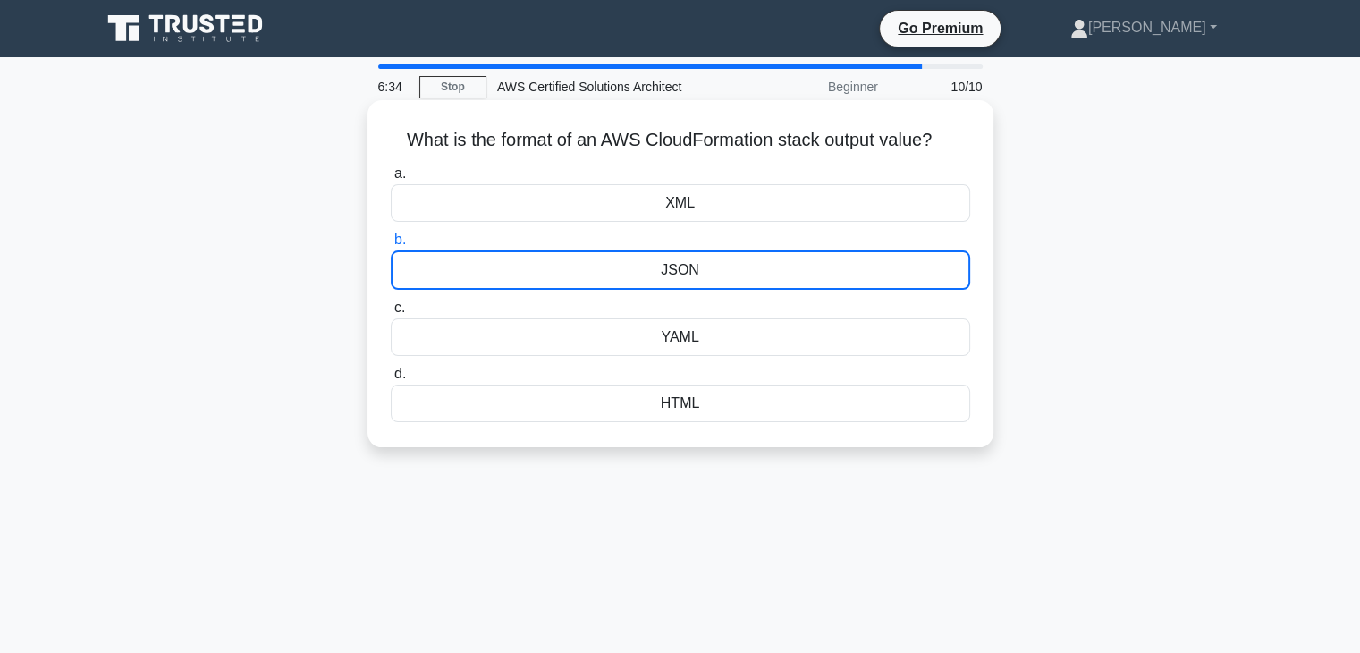
click at [699, 344] on div "YAML" at bounding box center [681, 337] width 580 height 38
click at [391, 314] on input "c. YAML" at bounding box center [391, 308] width 0 height 12
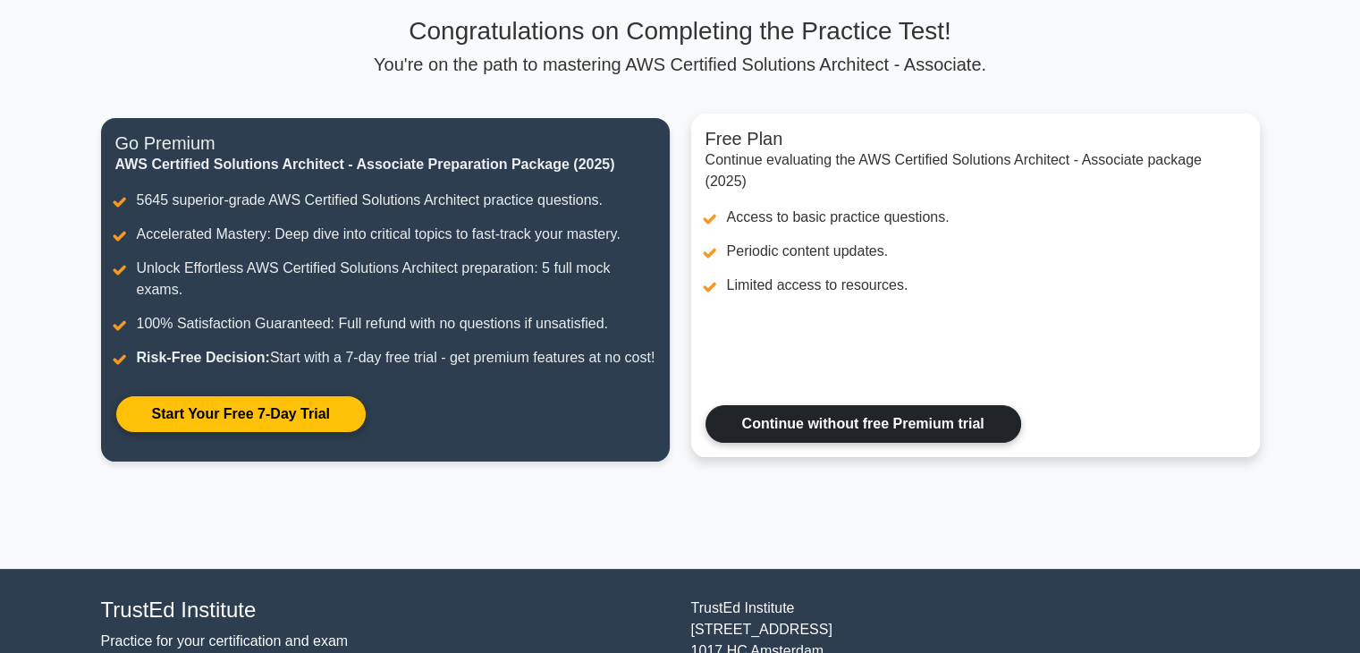
scroll to position [261, 0]
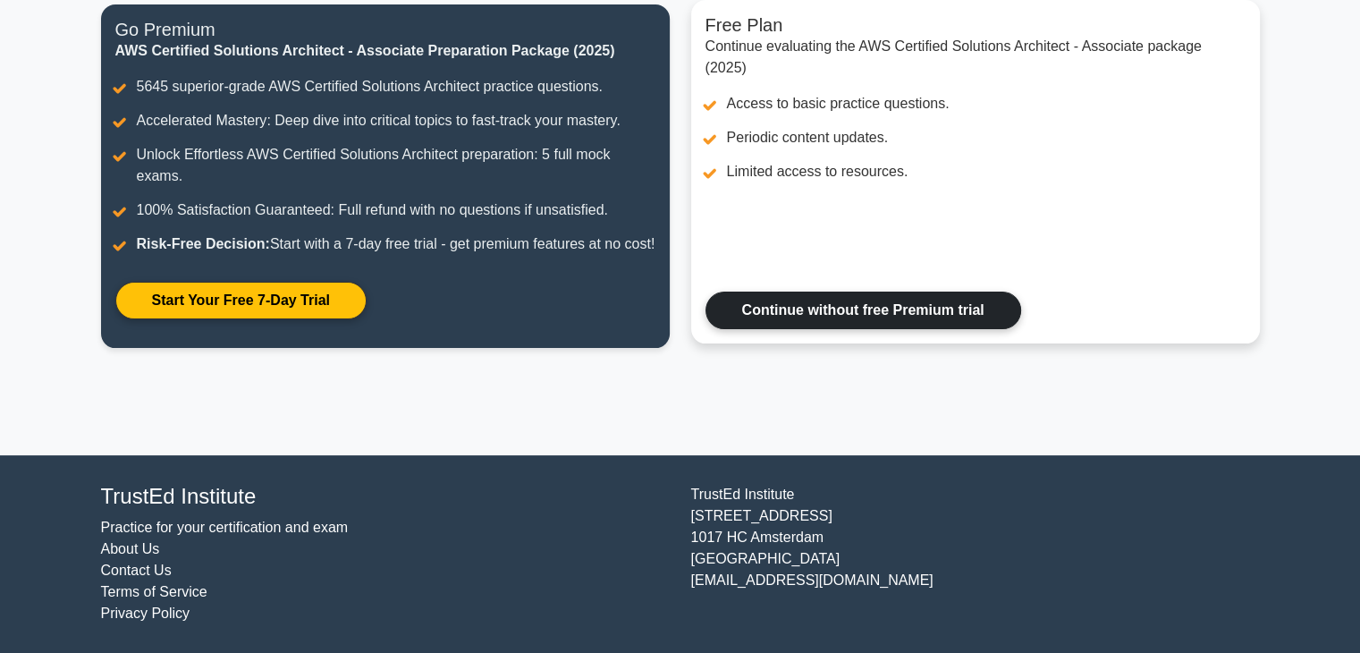
click at [930, 301] on link "Continue without free Premium trial" at bounding box center [864, 311] width 316 height 38
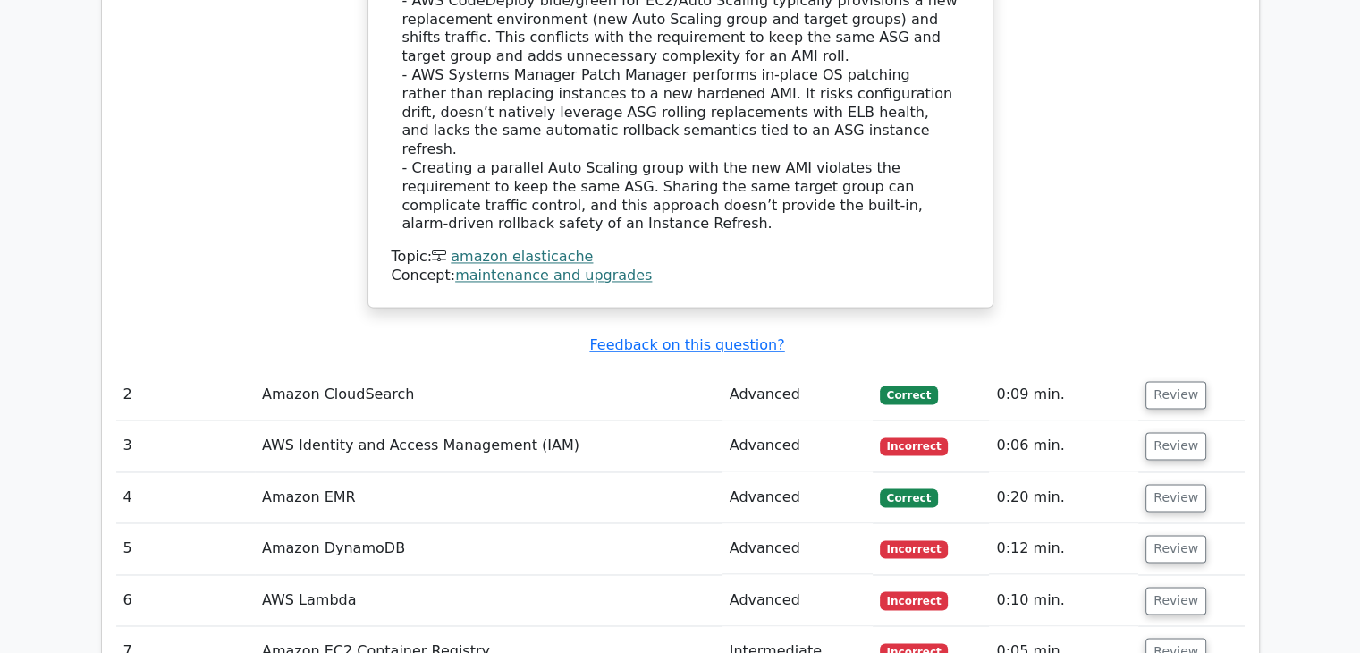
scroll to position [2719, 0]
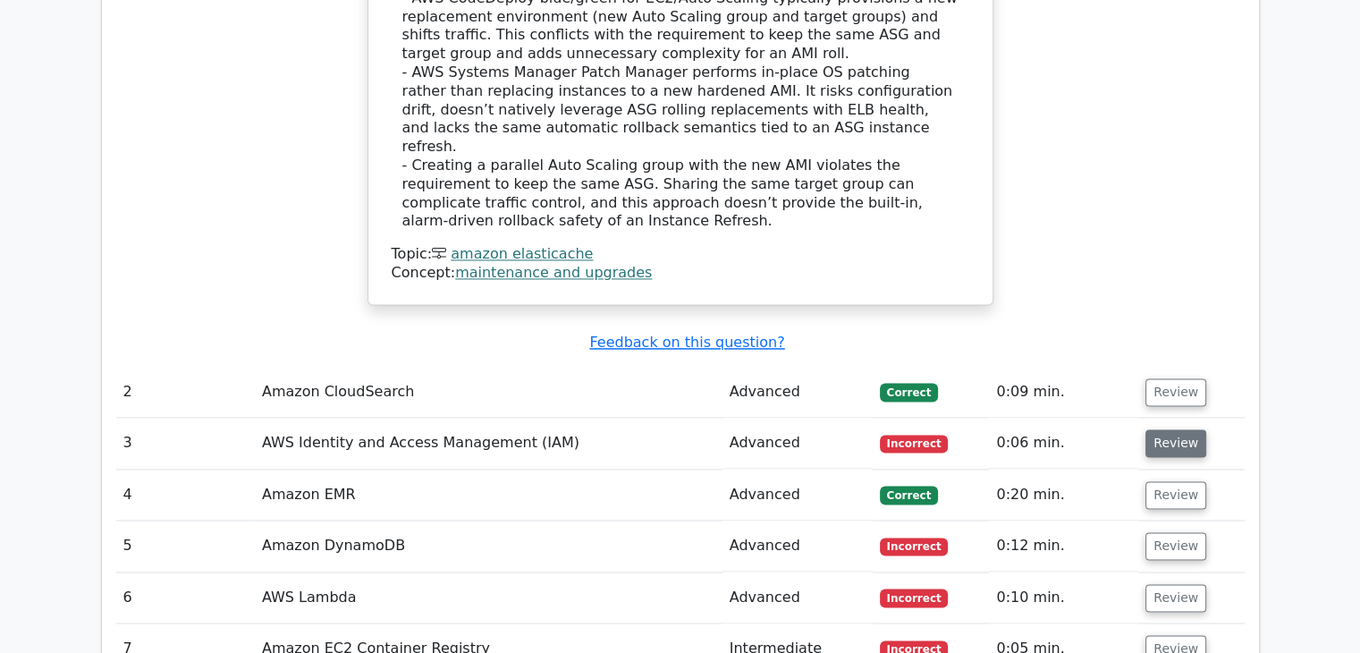
click at [1174, 429] on button "Review" at bounding box center [1176, 443] width 61 height 28
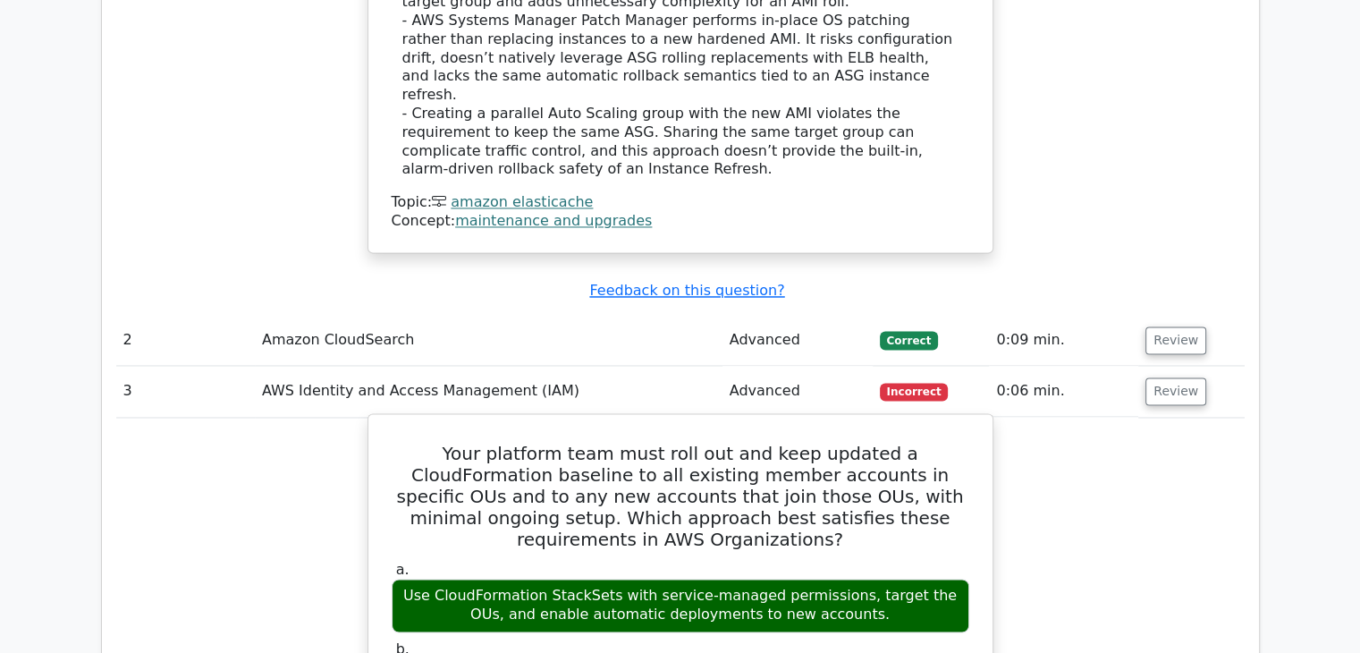
scroll to position [2772, 0]
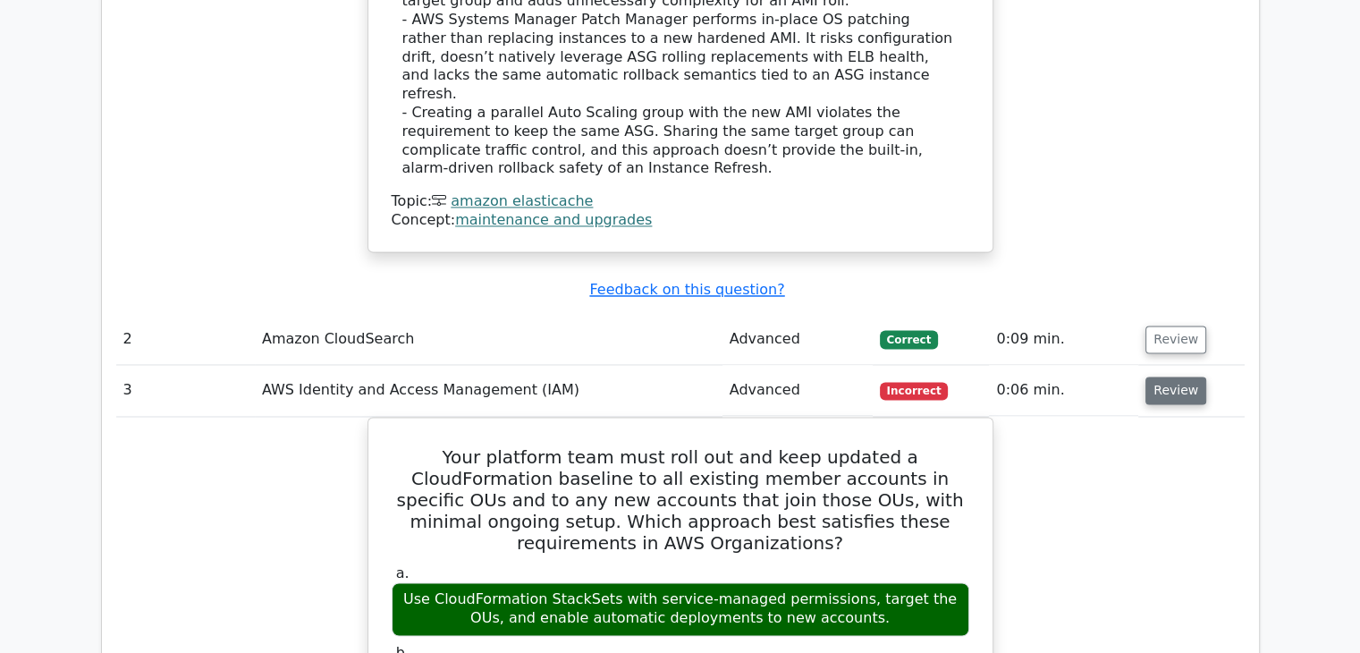
click at [1165, 377] on button "Review" at bounding box center [1176, 391] width 61 height 28
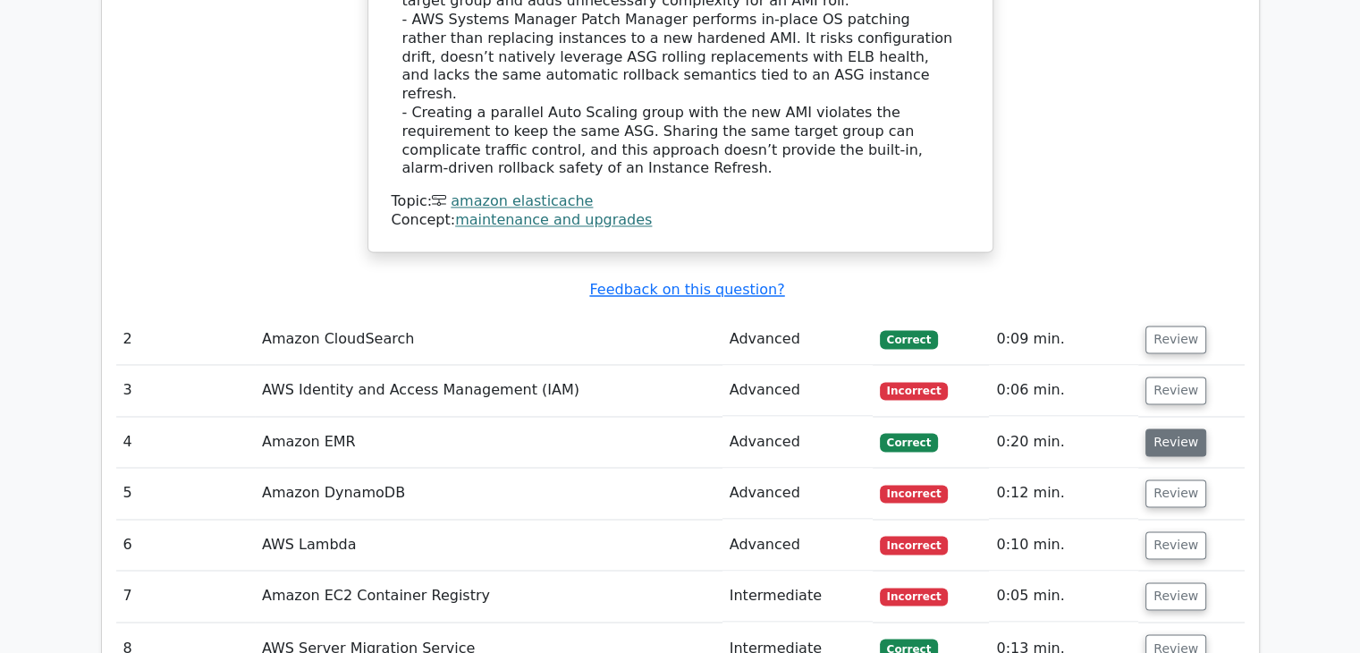
click at [1161, 428] on button "Review" at bounding box center [1176, 442] width 61 height 28
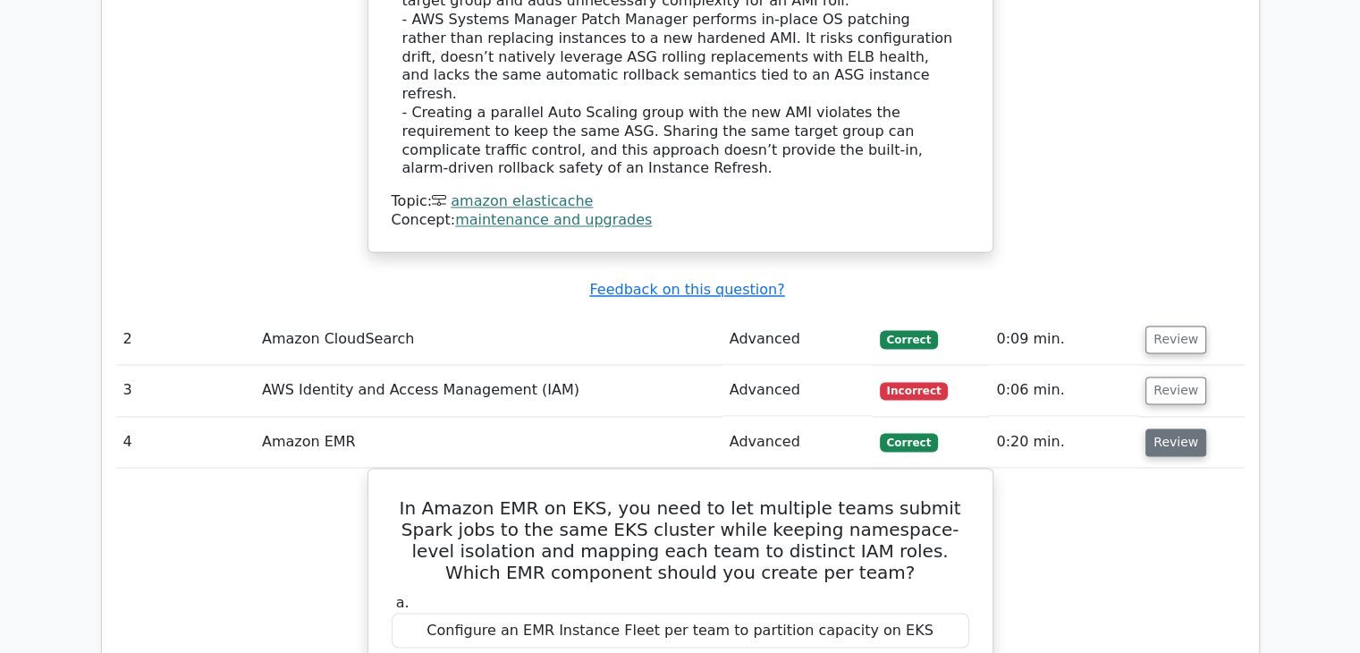
click at [1161, 428] on button "Review" at bounding box center [1176, 442] width 61 height 28
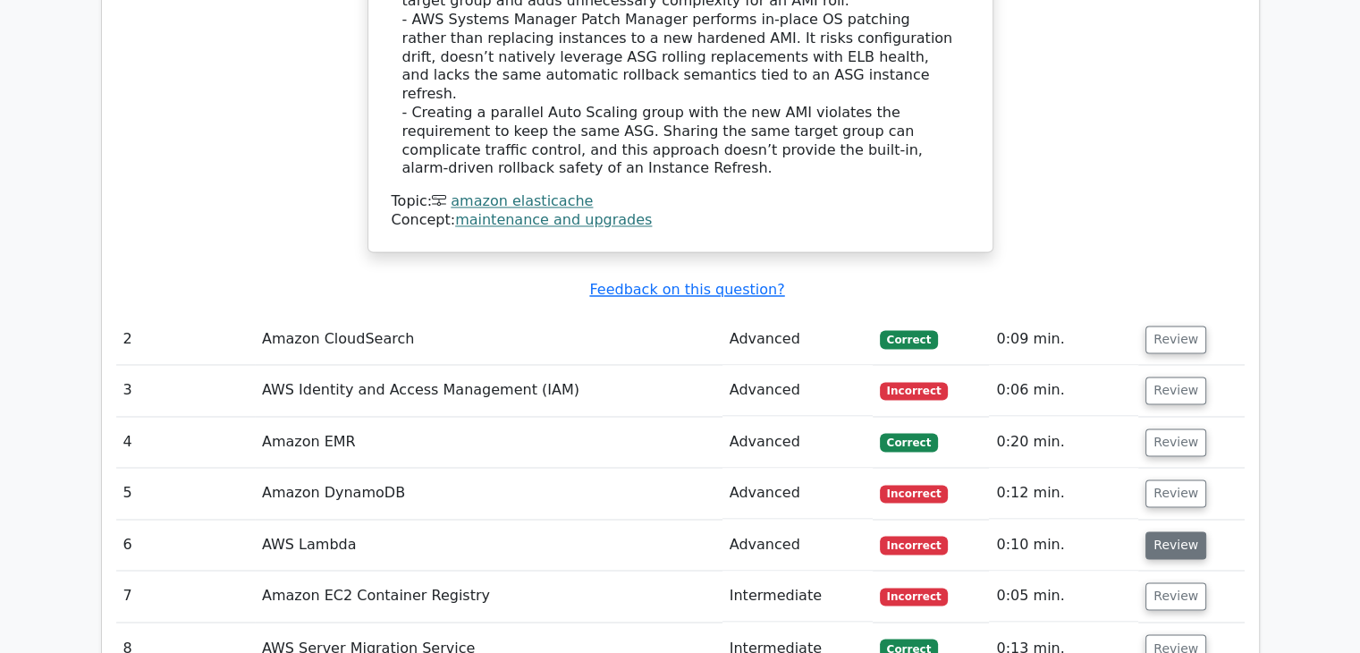
click at [1174, 531] on button "Review" at bounding box center [1176, 545] width 61 height 28
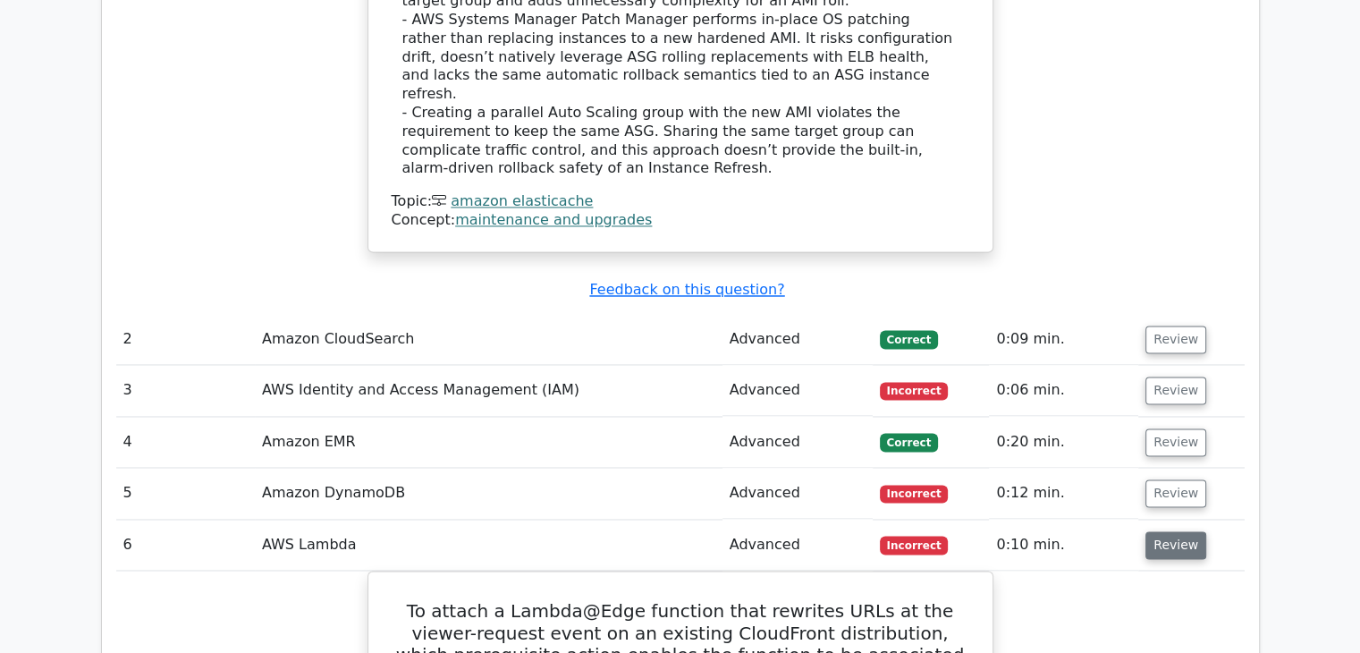
click at [1175, 531] on button "Review" at bounding box center [1176, 545] width 61 height 28
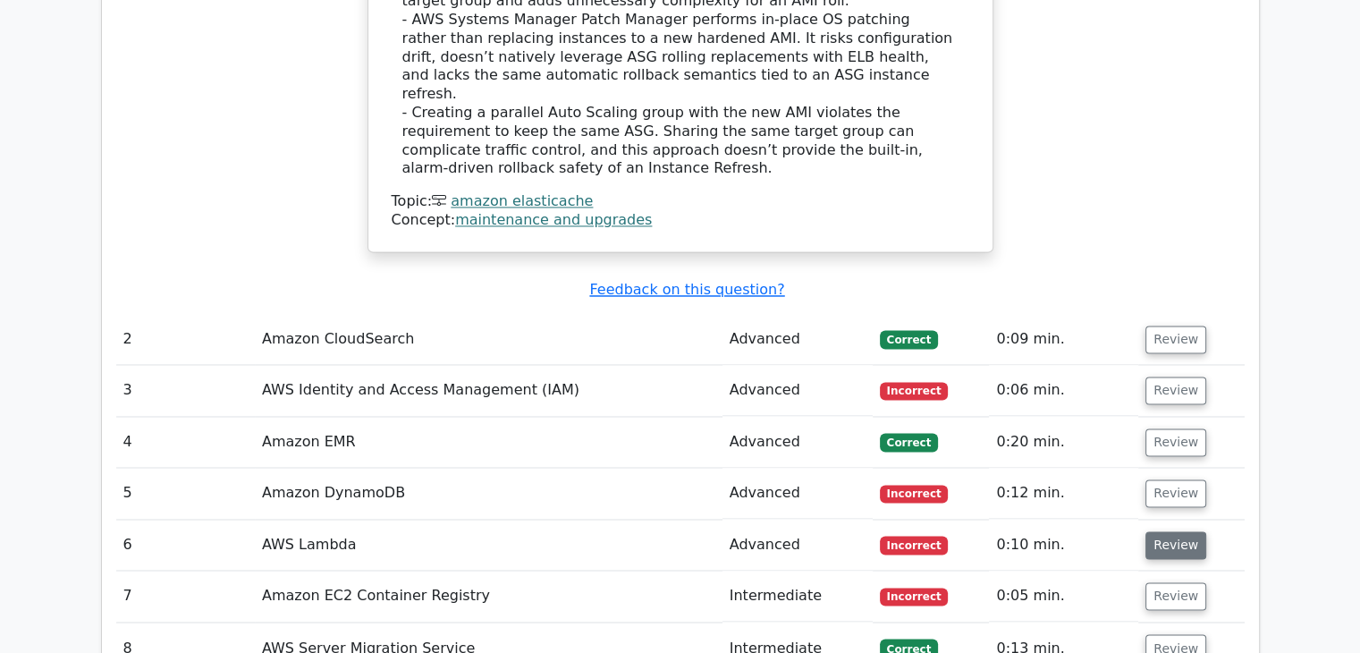
click at [1175, 531] on button "Review" at bounding box center [1176, 545] width 61 height 28
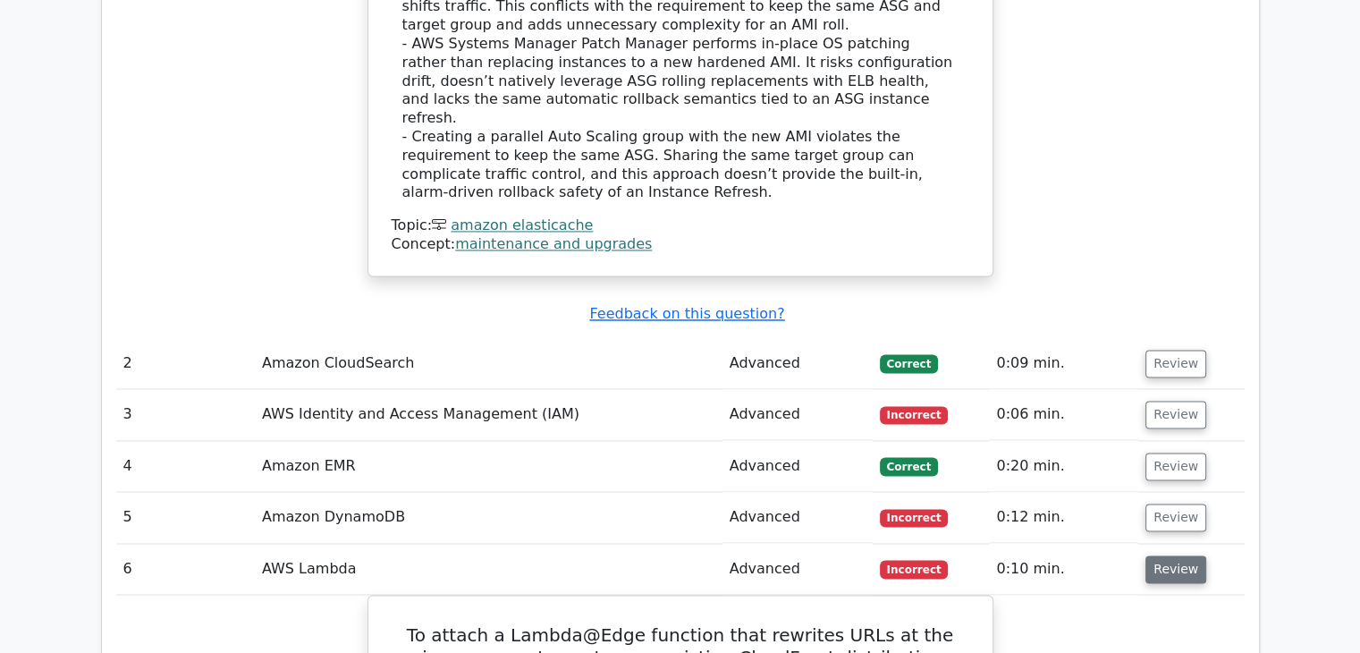
scroll to position [2747, 0]
click at [1182, 556] on button "Review" at bounding box center [1176, 570] width 61 height 28
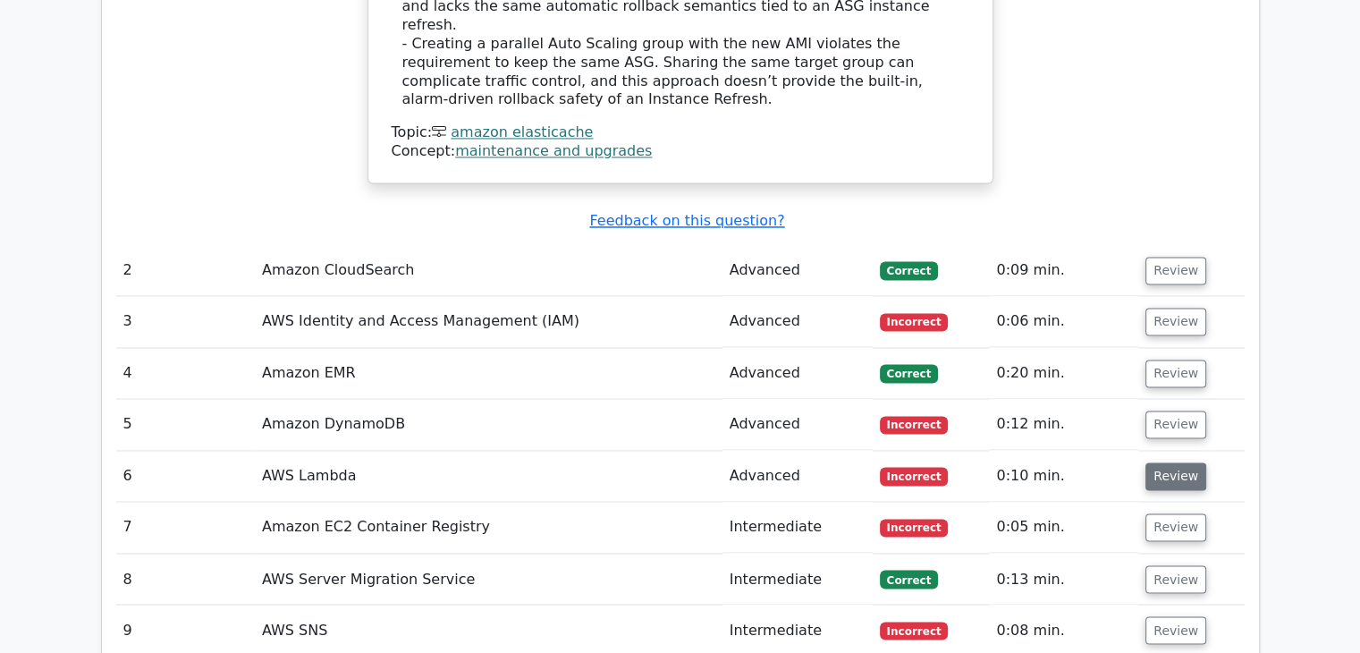
scroll to position [2861, 0]
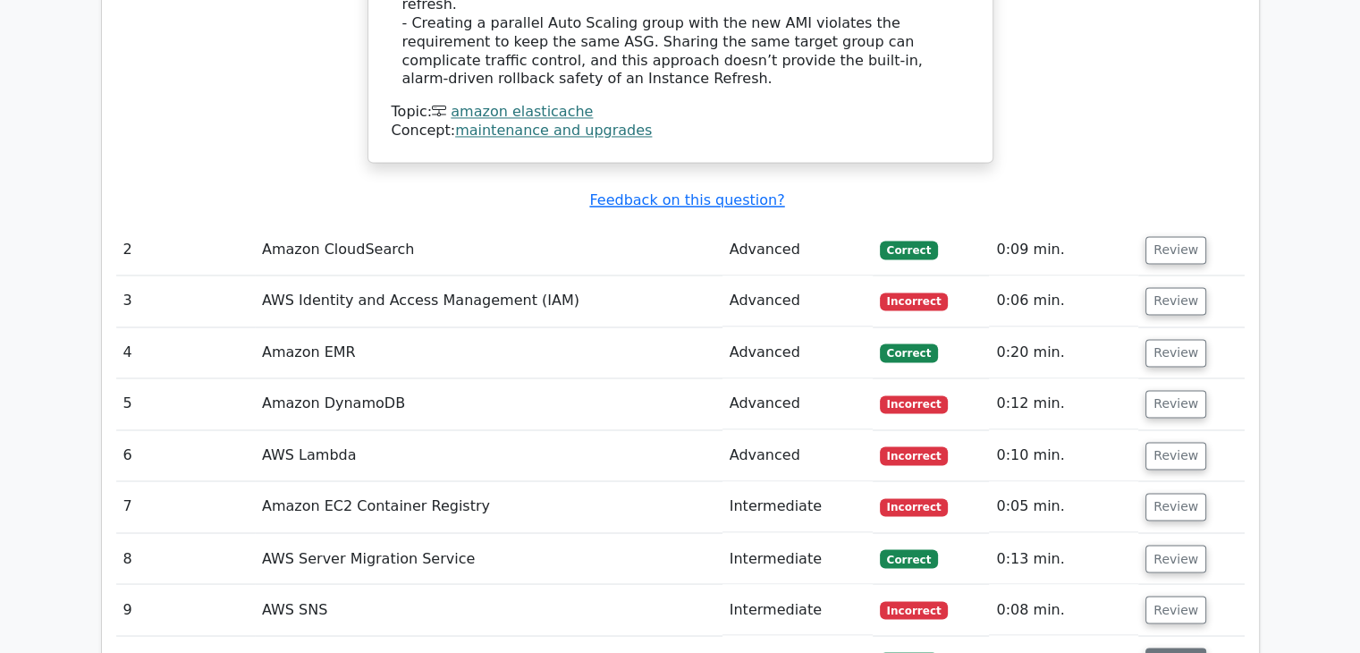
click at [1169, 648] on button "Review" at bounding box center [1176, 662] width 61 height 28
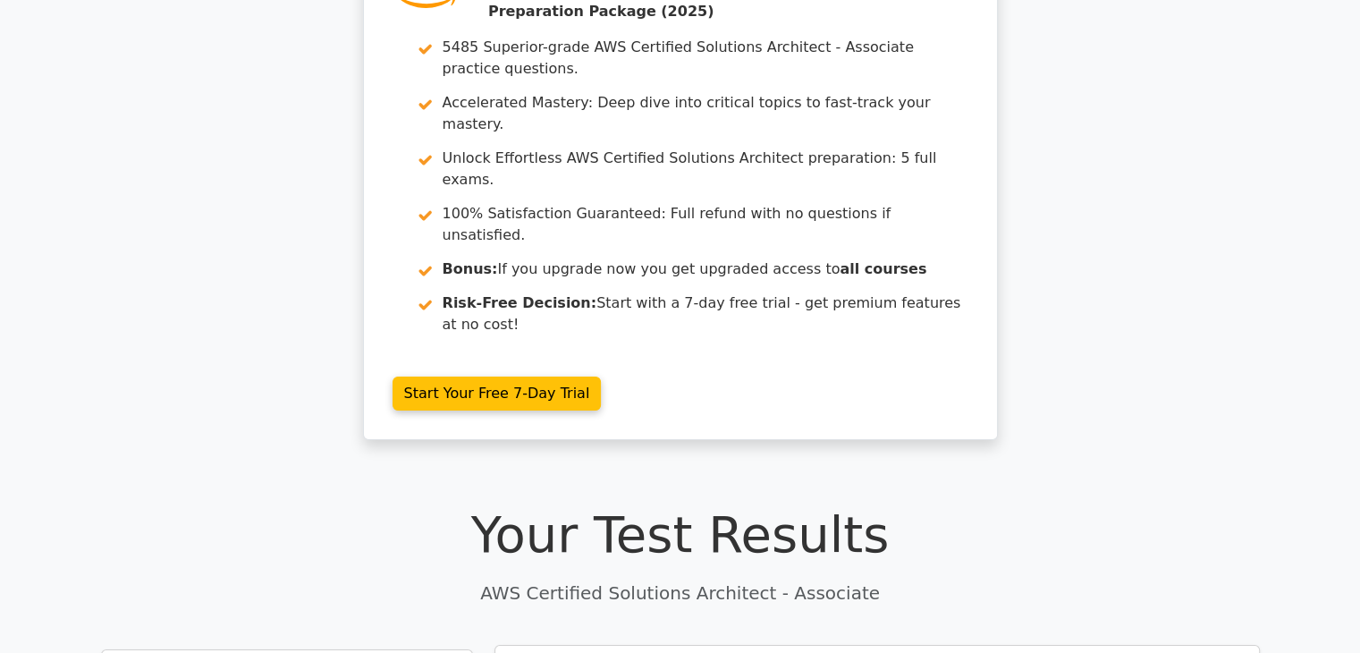
scroll to position [0, 0]
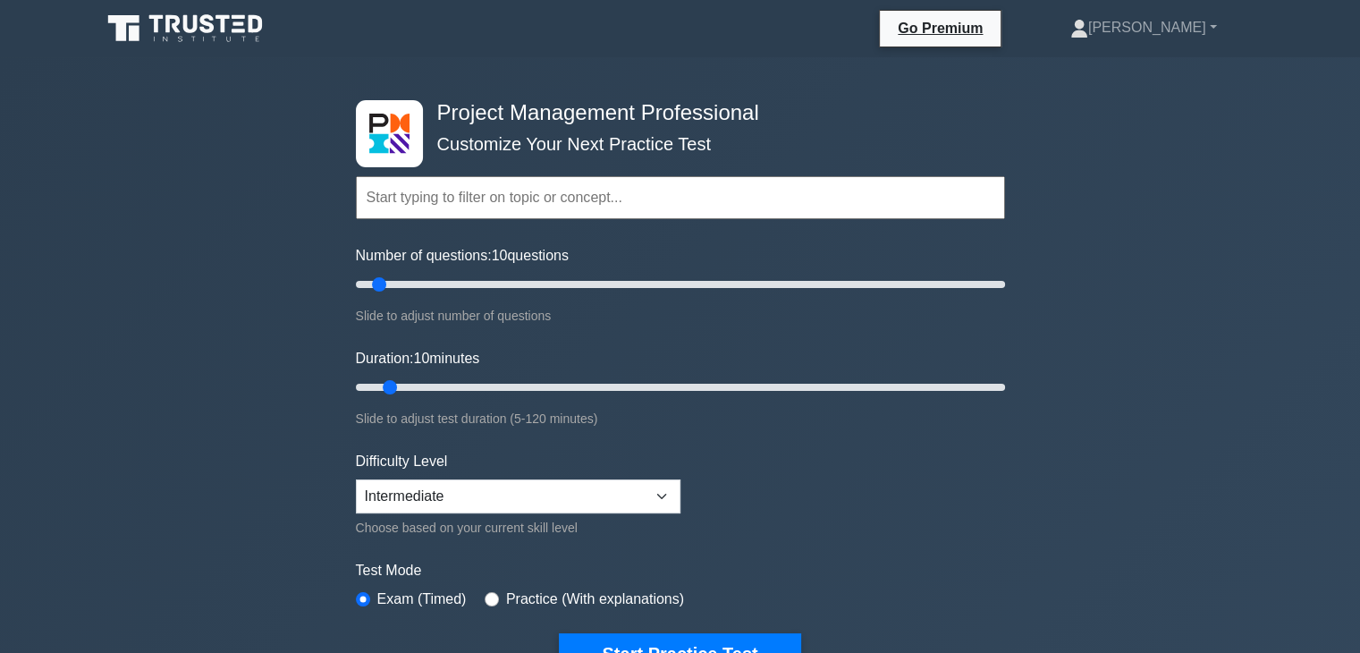
scroll to position [125, 0]
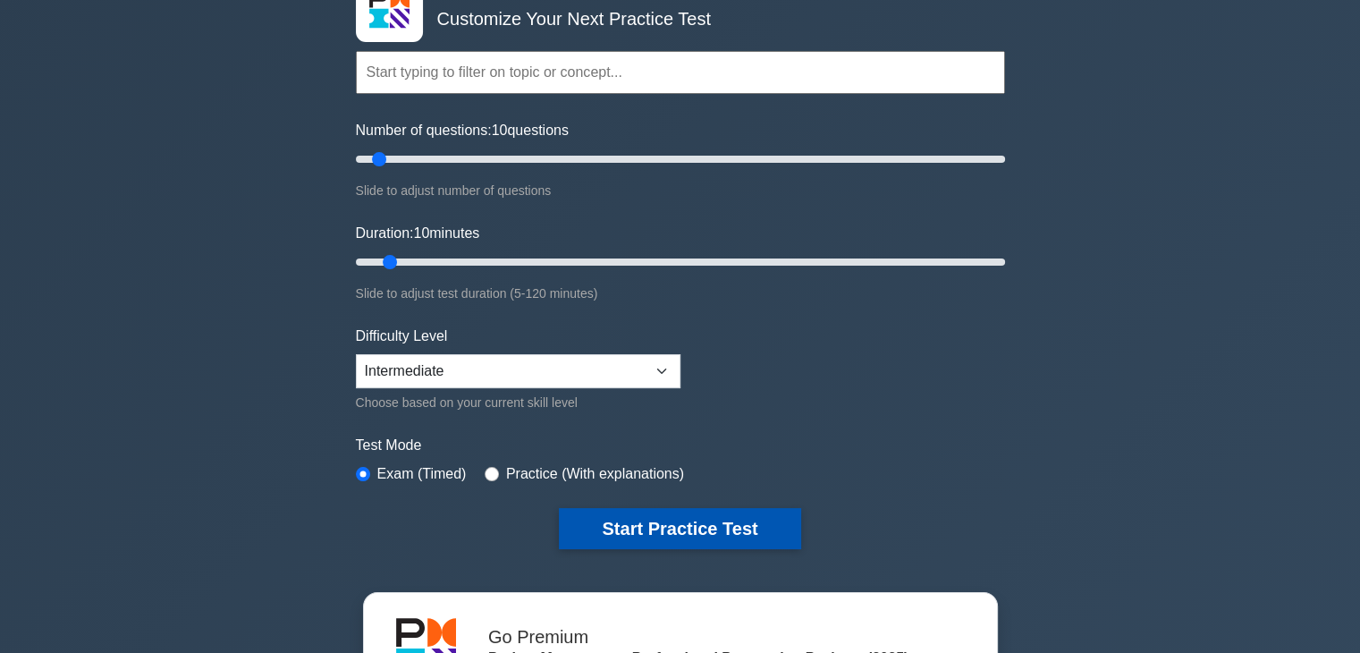
click at [714, 526] on button "Start Practice Test" at bounding box center [679, 528] width 241 height 41
